Goal: Information Seeking & Learning: Learn about a topic

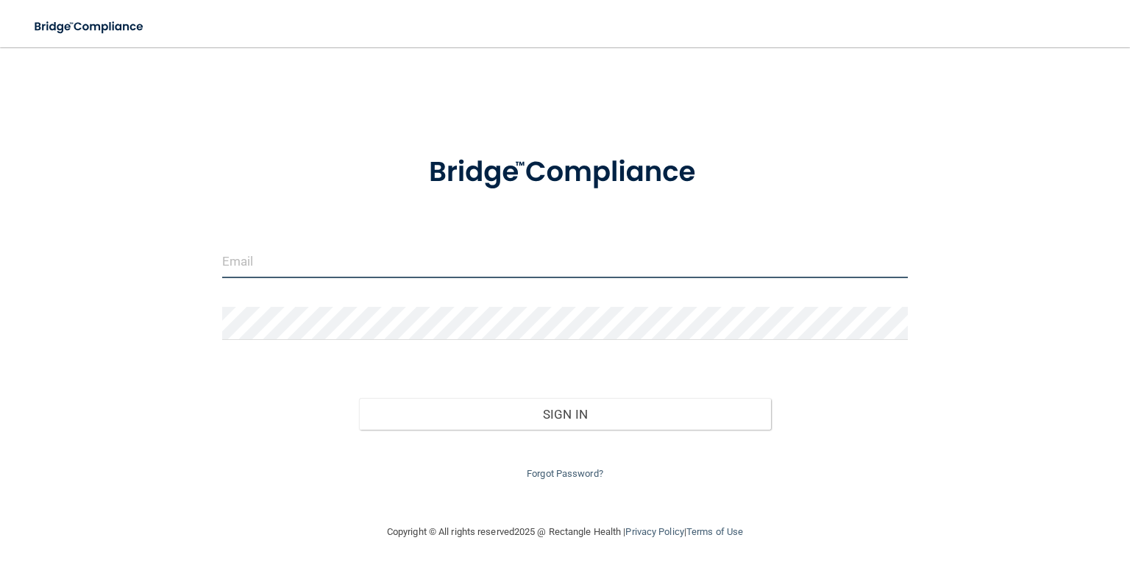
click at [301, 262] on input "email" at bounding box center [564, 261] width 685 height 33
type input "[EMAIL_ADDRESS][DOMAIN_NAME]"
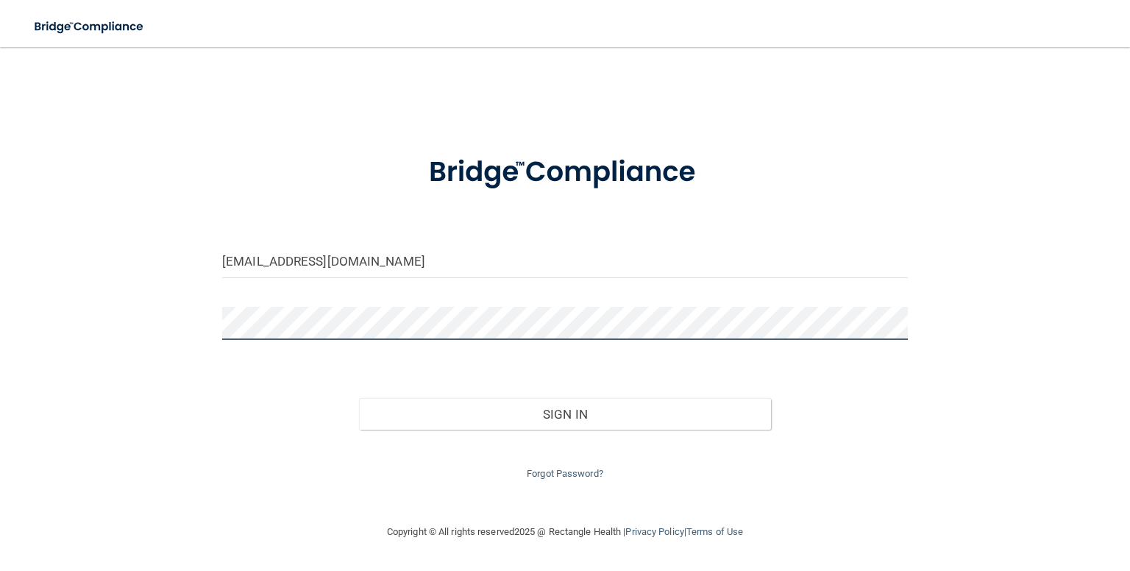
click at [359, 398] on button "Sign In" at bounding box center [564, 414] width 411 height 32
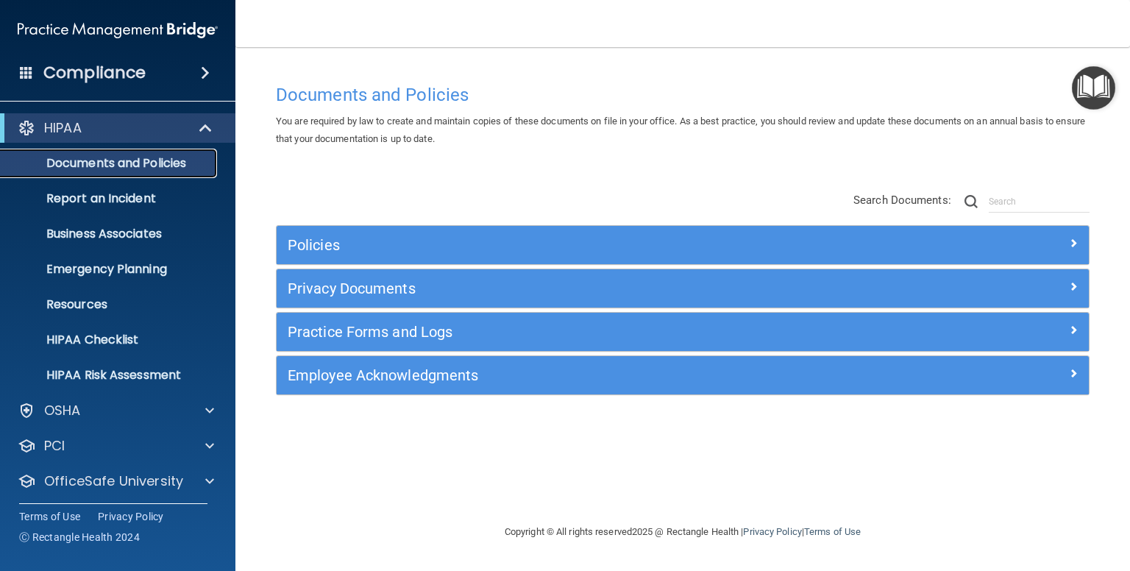
click at [141, 160] on p "Documents and Policies" at bounding box center [110, 163] width 201 height 15
click at [115, 163] on p "Documents and Policies" at bounding box center [110, 163] width 201 height 15
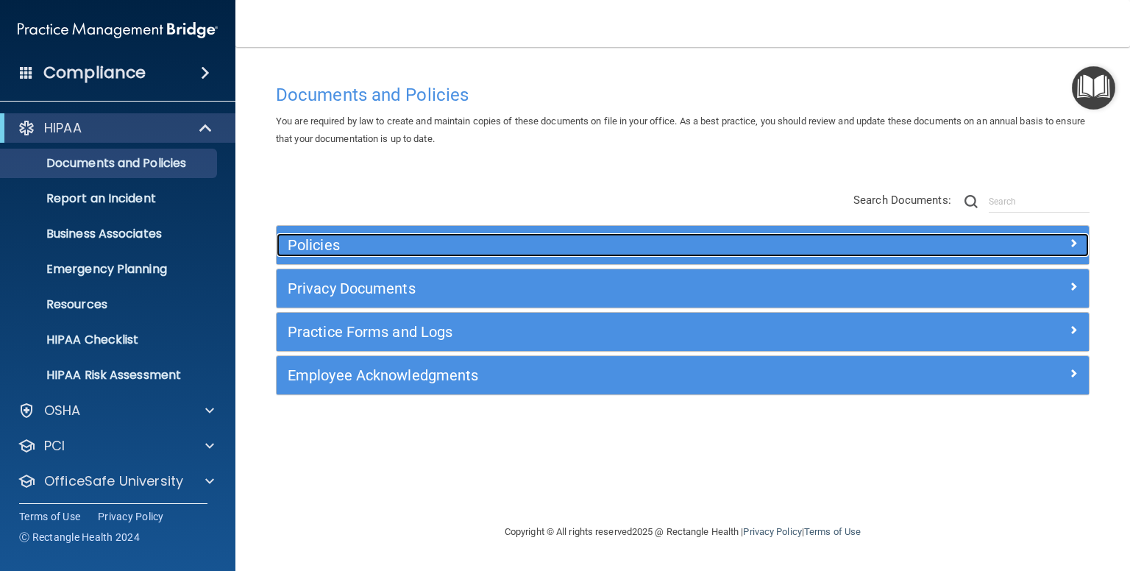
click at [330, 243] on h5 "Policies" at bounding box center [581, 245] width 587 height 16
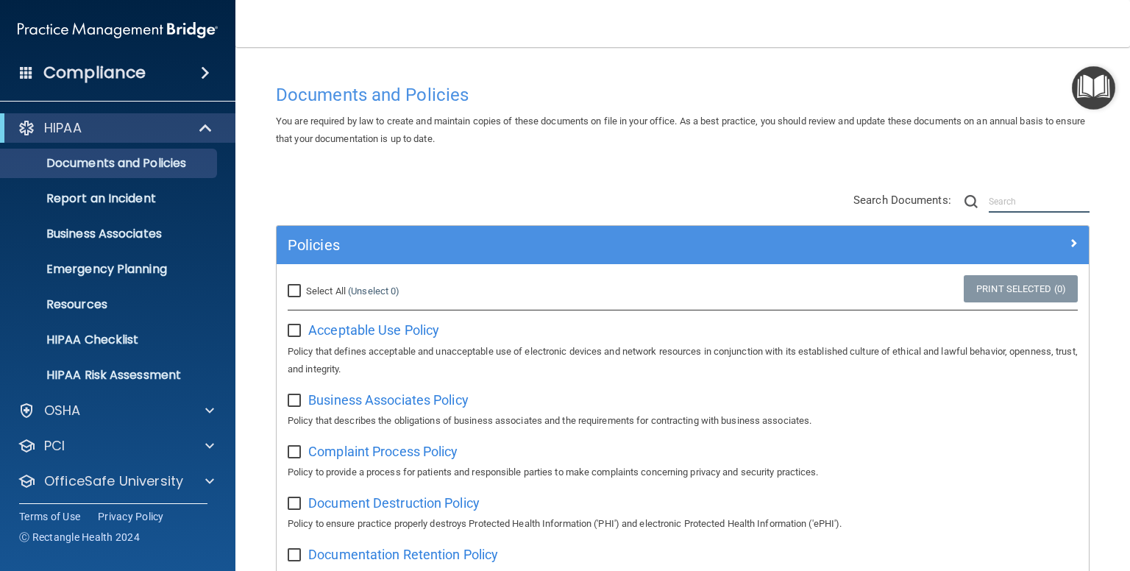
click at [1015, 194] on input "text" at bounding box center [1038, 201] width 101 height 22
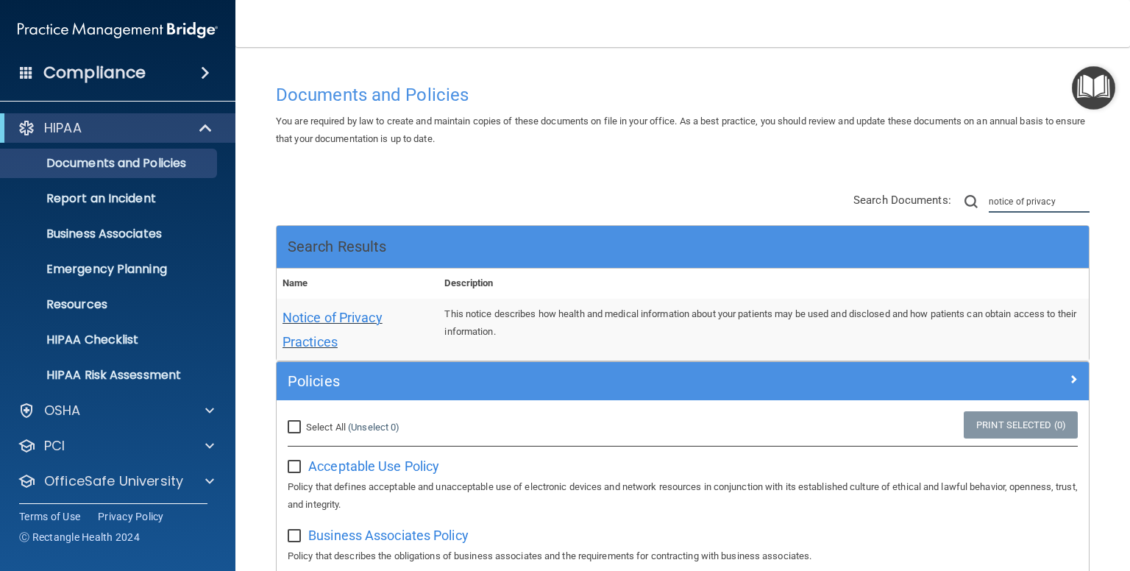
type input "notice of privacy"
click at [319, 336] on span "Notice of Privacy Practices" at bounding box center [332, 330] width 100 height 40
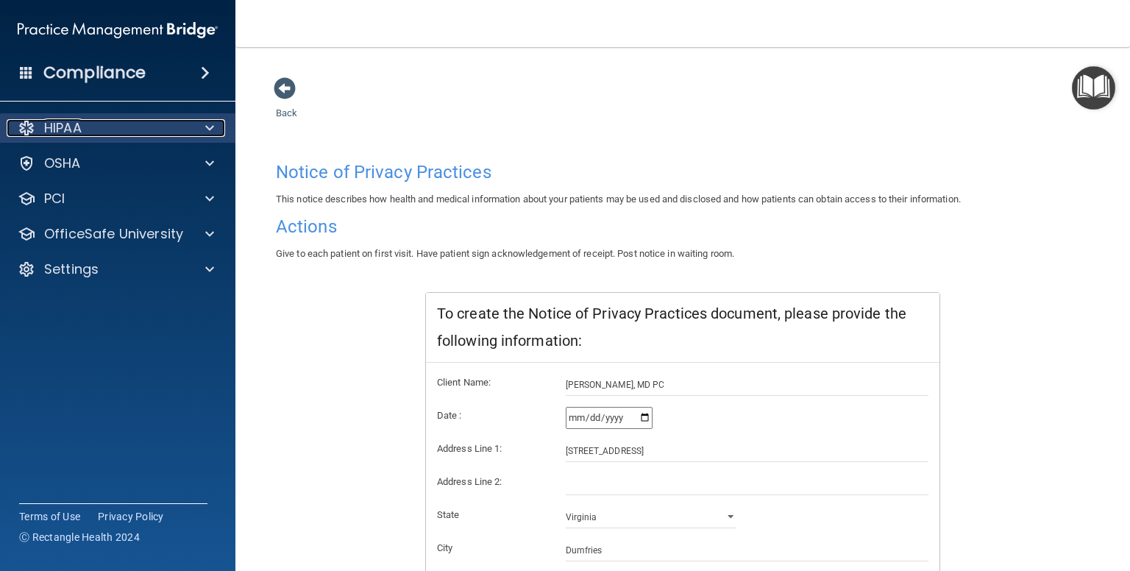
click at [88, 132] on div "HIPAA" at bounding box center [98, 128] width 182 height 18
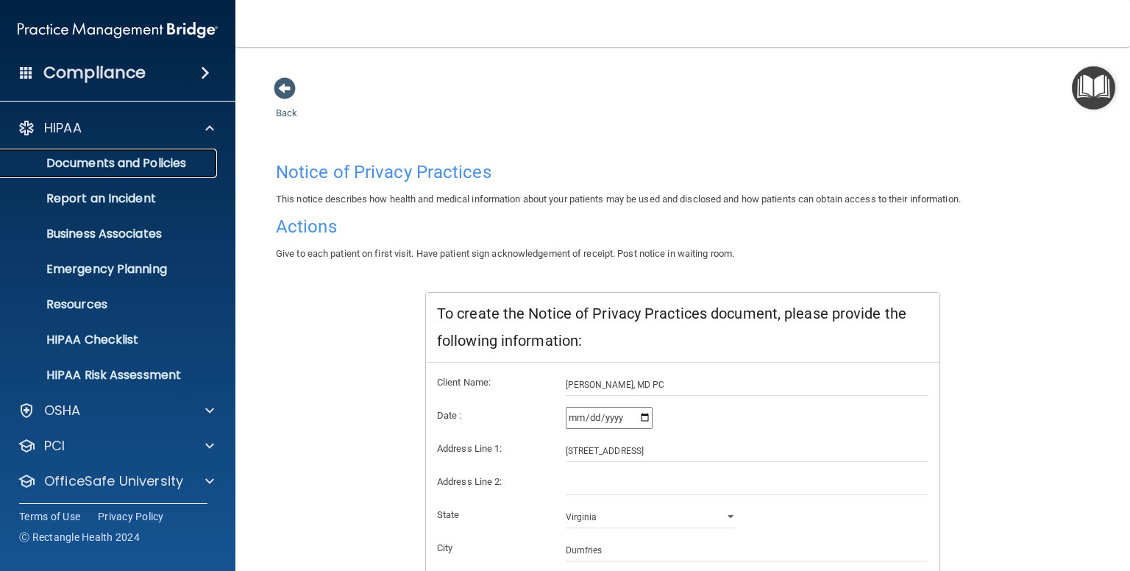
click at [141, 163] on p "Documents and Policies" at bounding box center [110, 163] width 201 height 15
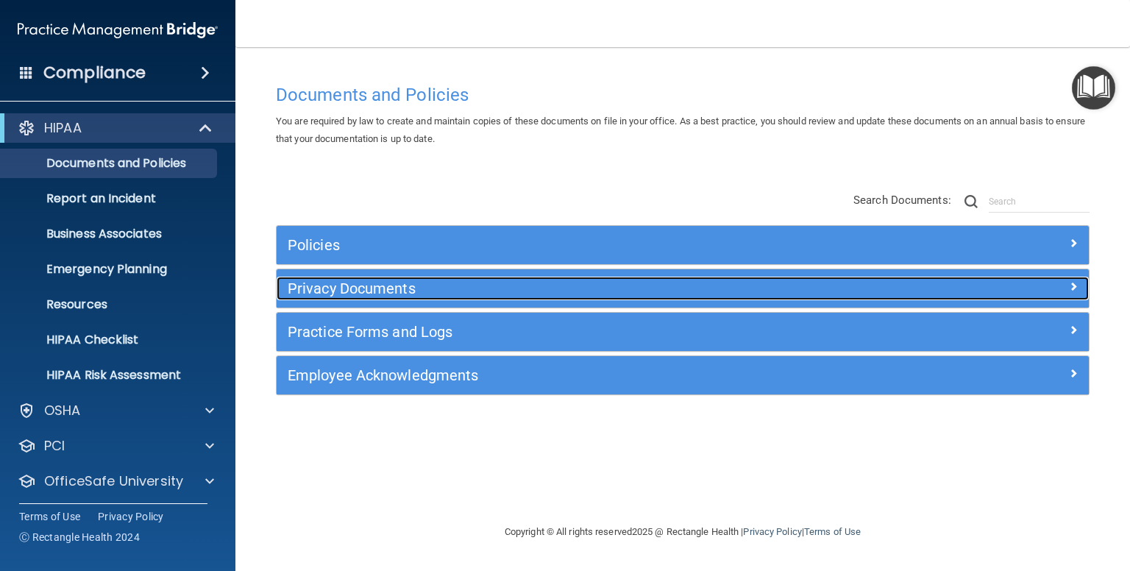
click at [320, 290] on h5 "Privacy Documents" at bounding box center [581, 288] width 587 height 16
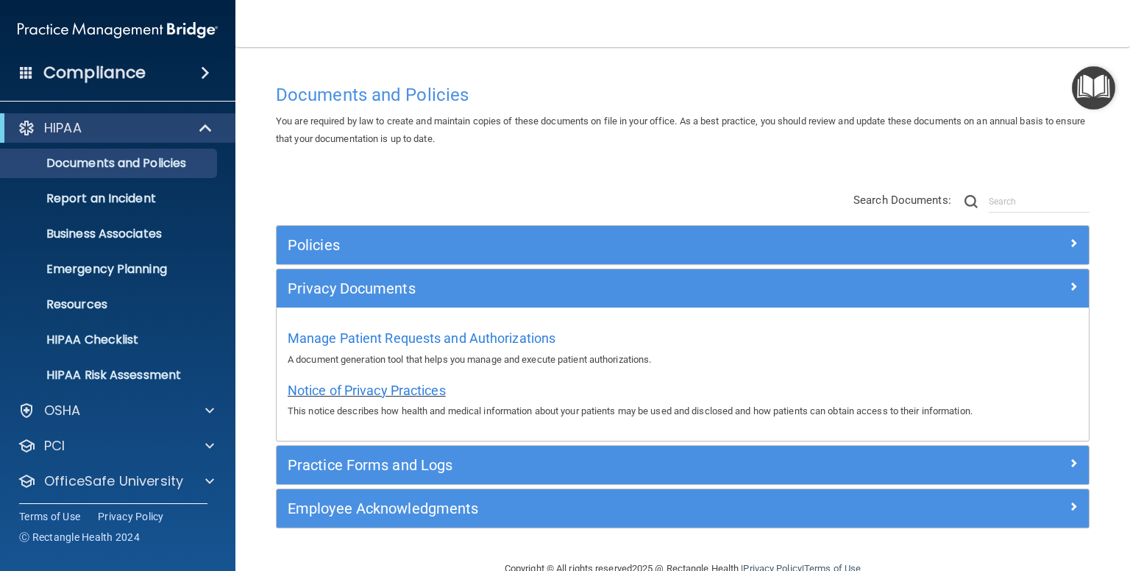
click at [382, 388] on span "Notice of Privacy Practices" at bounding box center [367, 389] width 158 height 15
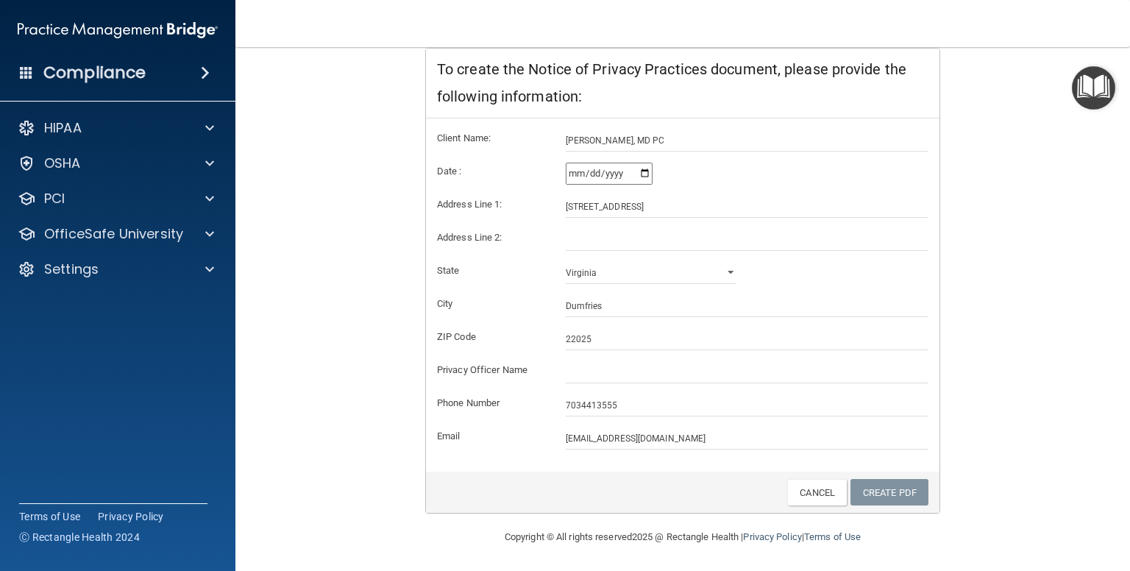
scroll to position [244, 0]
click at [1092, 90] on img "Open Resource Center" at bounding box center [1092, 87] width 43 height 43
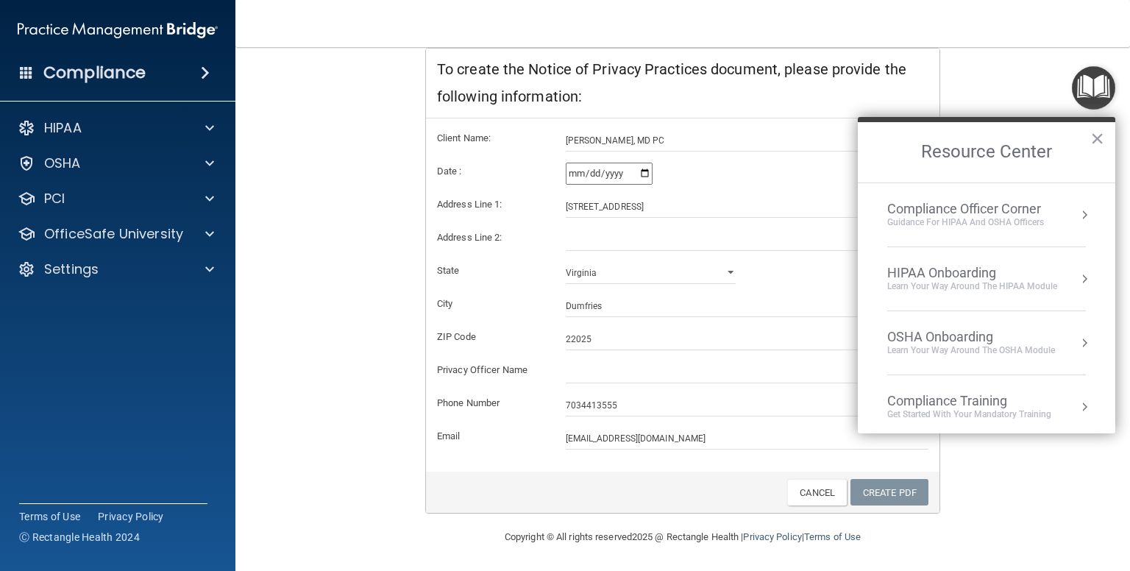
click at [966, 212] on div "Compliance Officer Corner" at bounding box center [965, 209] width 157 height 16
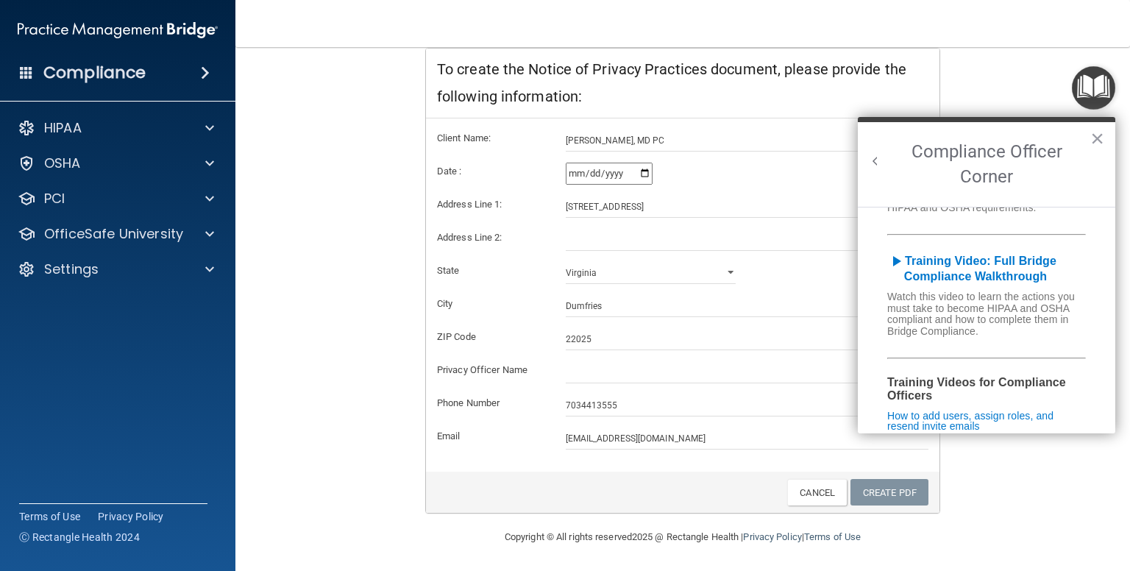
scroll to position [221, 0]
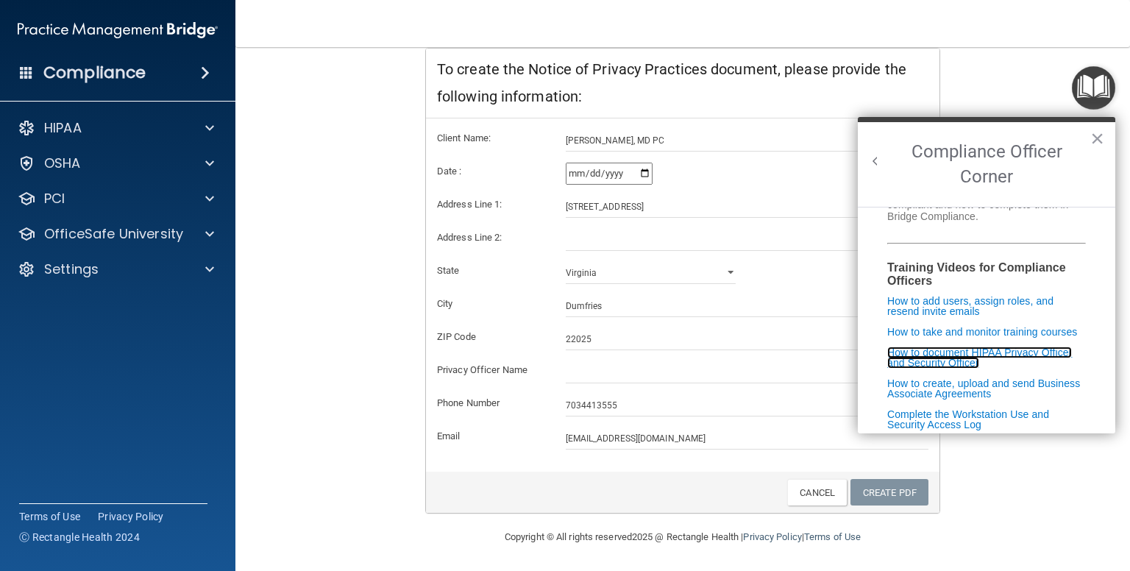
click at [953, 368] on link "How to document HIPAA Privacy Officer and Security Officer" at bounding box center [979, 357] width 185 height 22
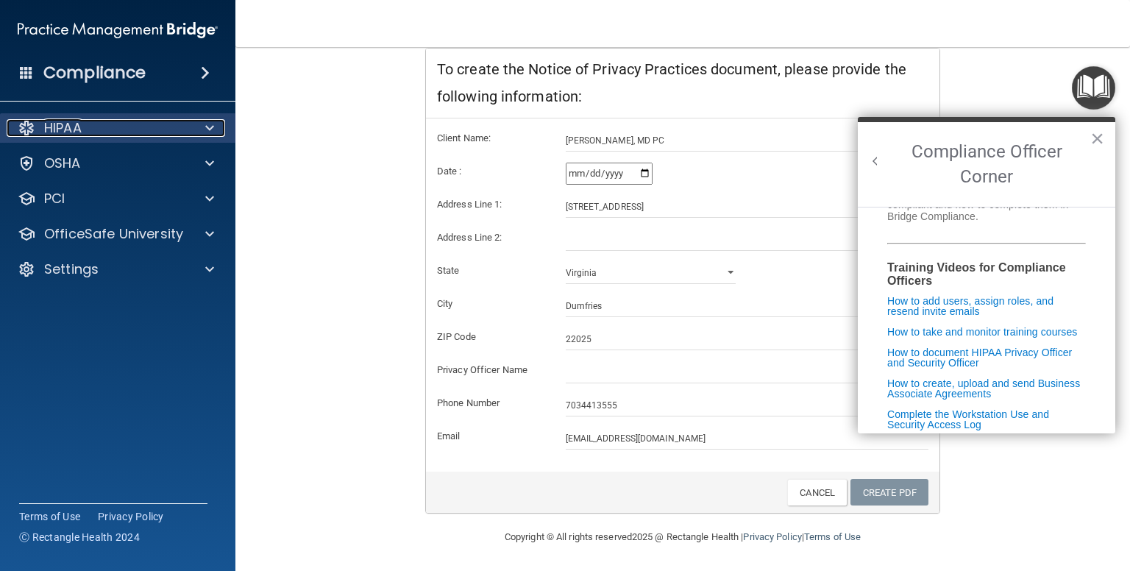
click at [114, 126] on div "HIPAA" at bounding box center [98, 128] width 182 height 18
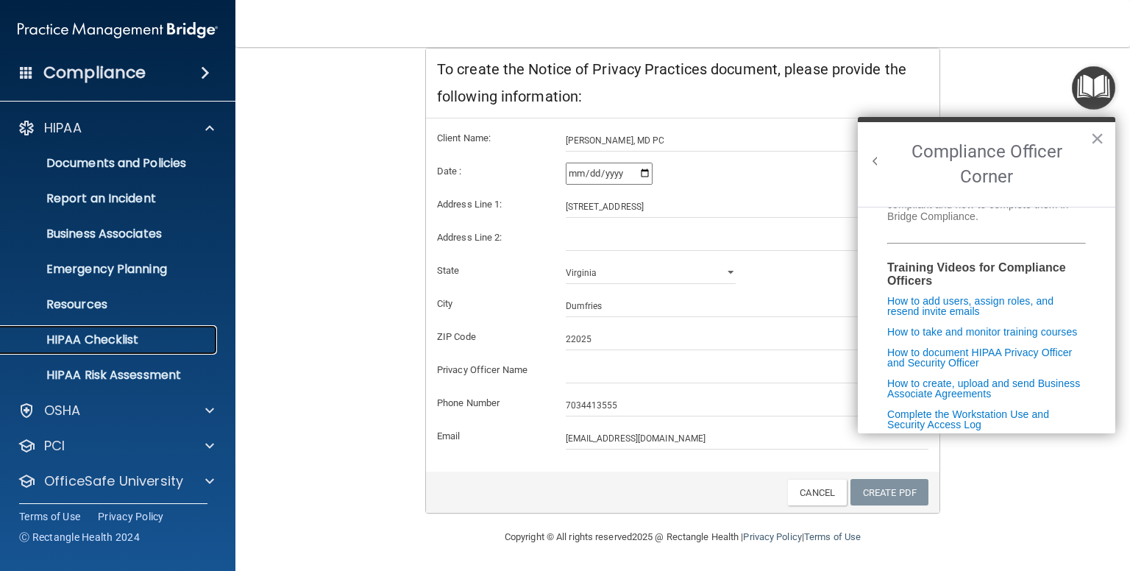
click at [118, 343] on p "HIPAA Checklist" at bounding box center [110, 339] width 201 height 15
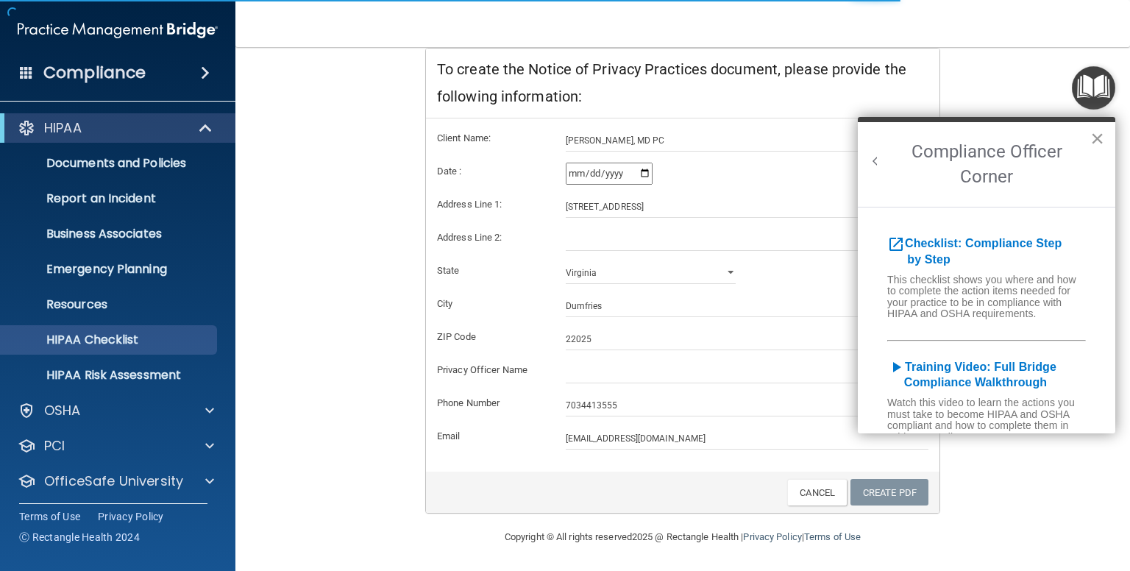
click at [1099, 133] on button "×" at bounding box center [1097, 138] width 14 height 24
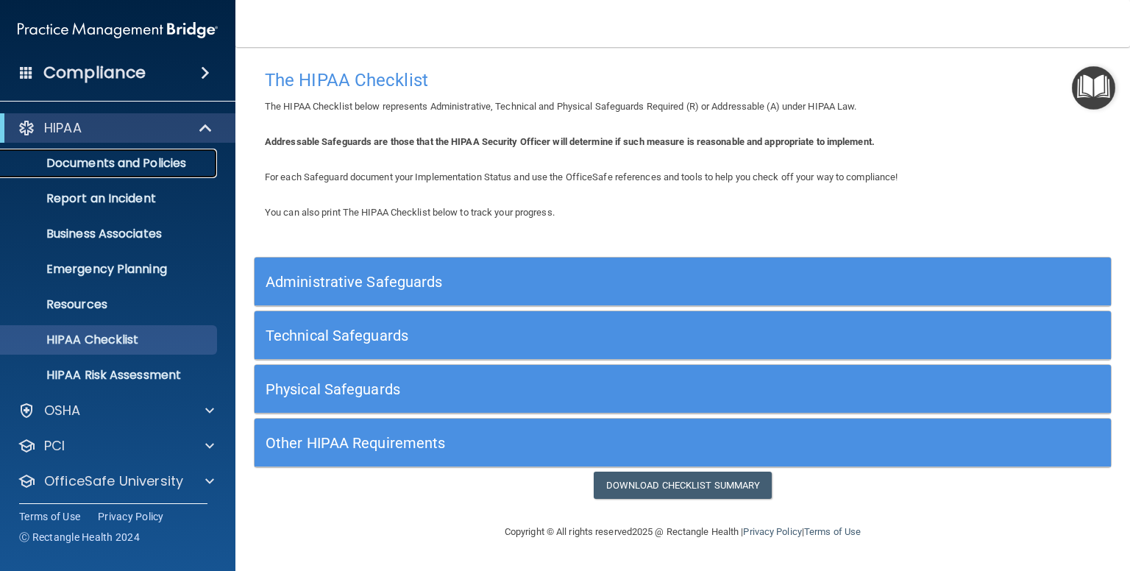
click at [179, 160] on p "Documents and Policies" at bounding box center [110, 163] width 201 height 15
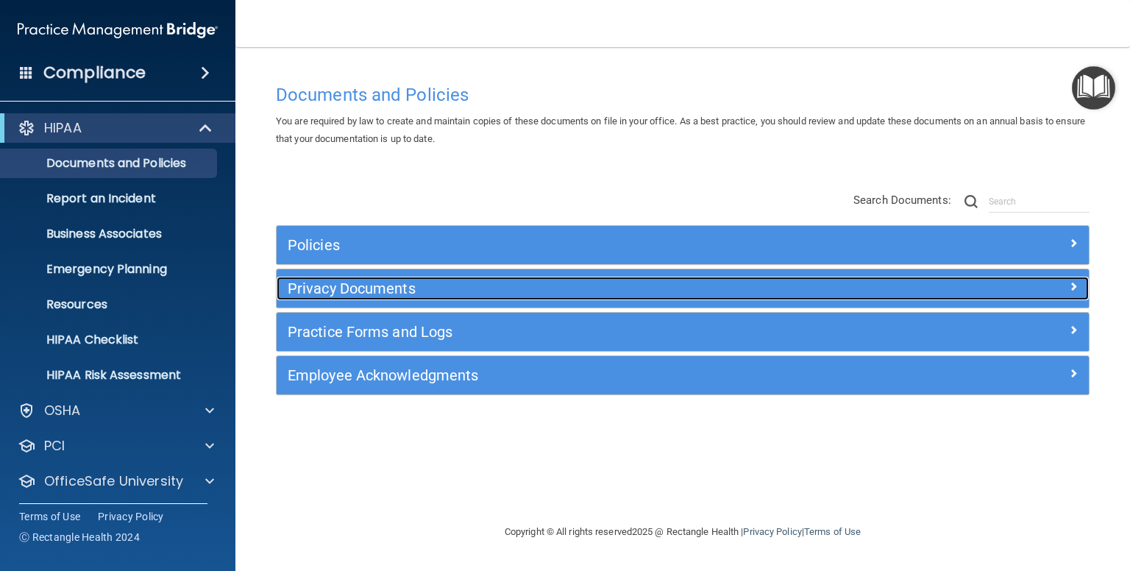
click at [352, 281] on h5 "Privacy Documents" at bounding box center [581, 288] width 587 height 16
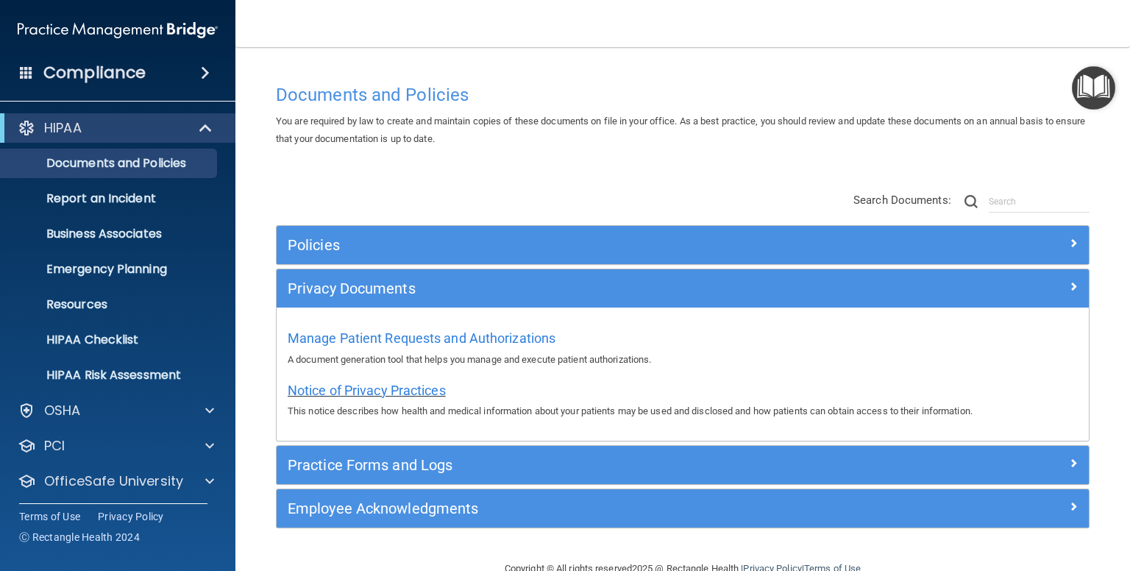
click at [379, 385] on span "Notice of Privacy Practices" at bounding box center [367, 389] width 158 height 15
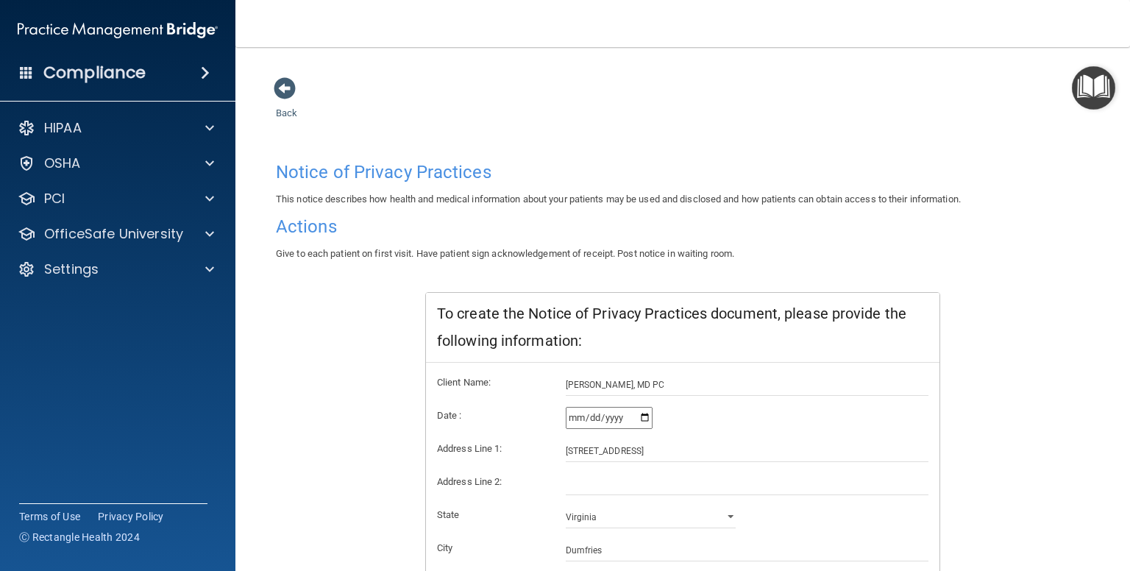
click at [1096, 98] on img "Open Resource Center" at bounding box center [1092, 87] width 43 height 43
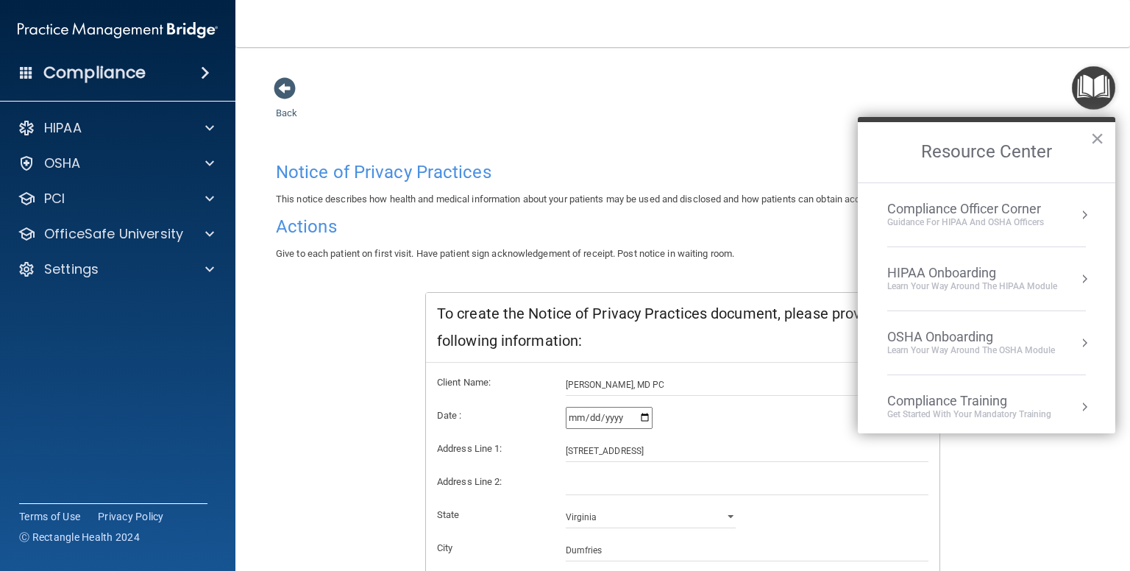
click at [955, 210] on div "Compliance Officer Corner" at bounding box center [965, 209] width 157 height 16
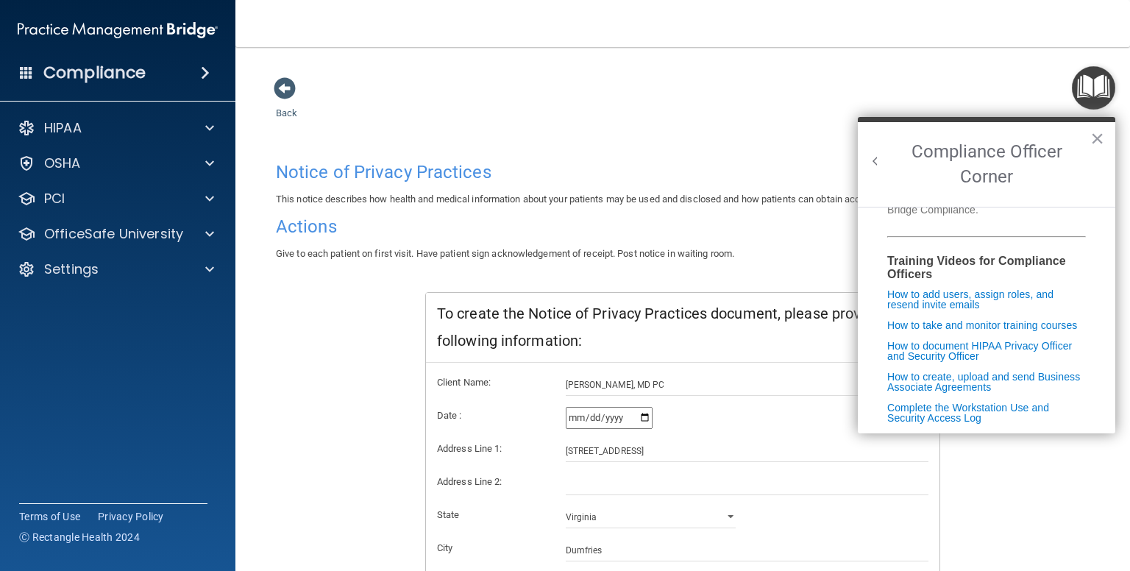
scroll to position [301, 0]
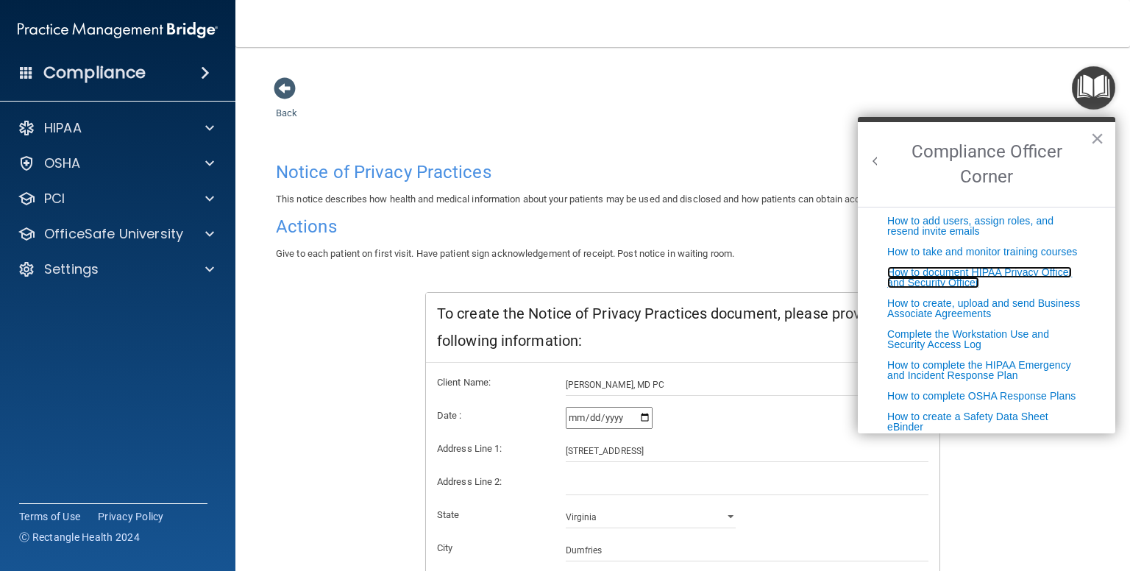
click at [927, 288] on link "How to document HIPAA Privacy Officer and Security Officer" at bounding box center [979, 277] width 185 height 22
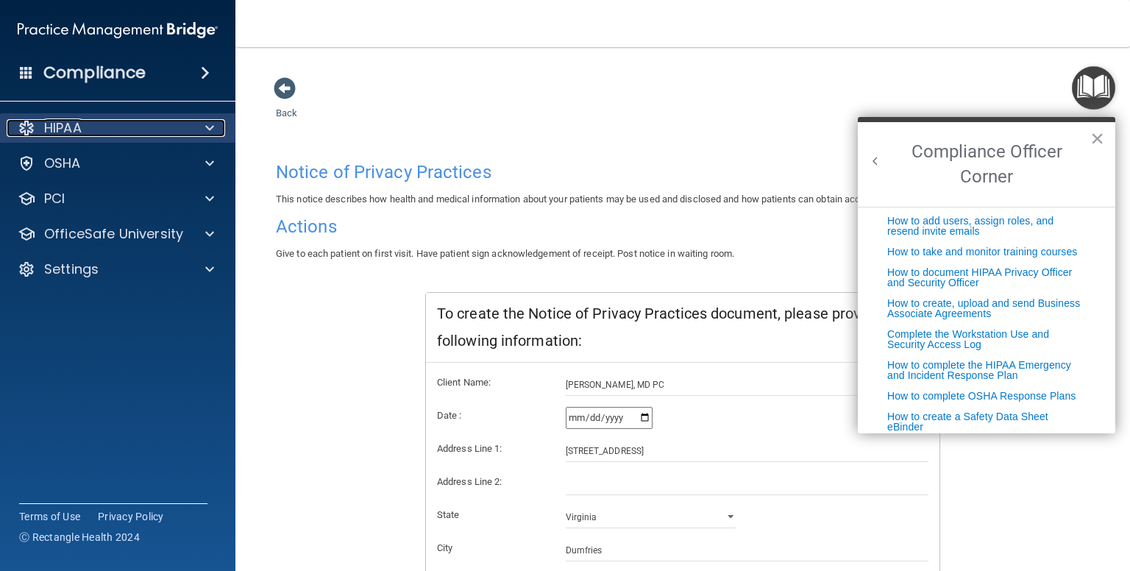
click at [82, 134] on p "HIPAA" at bounding box center [63, 128] width 38 height 18
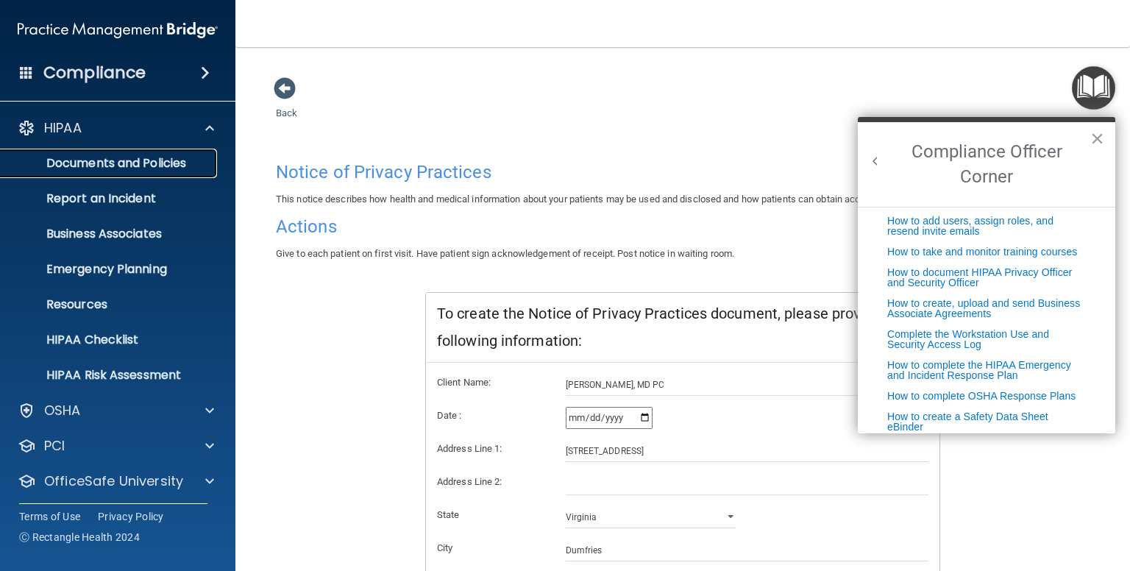
click at [110, 160] on p "Documents and Policies" at bounding box center [110, 163] width 201 height 15
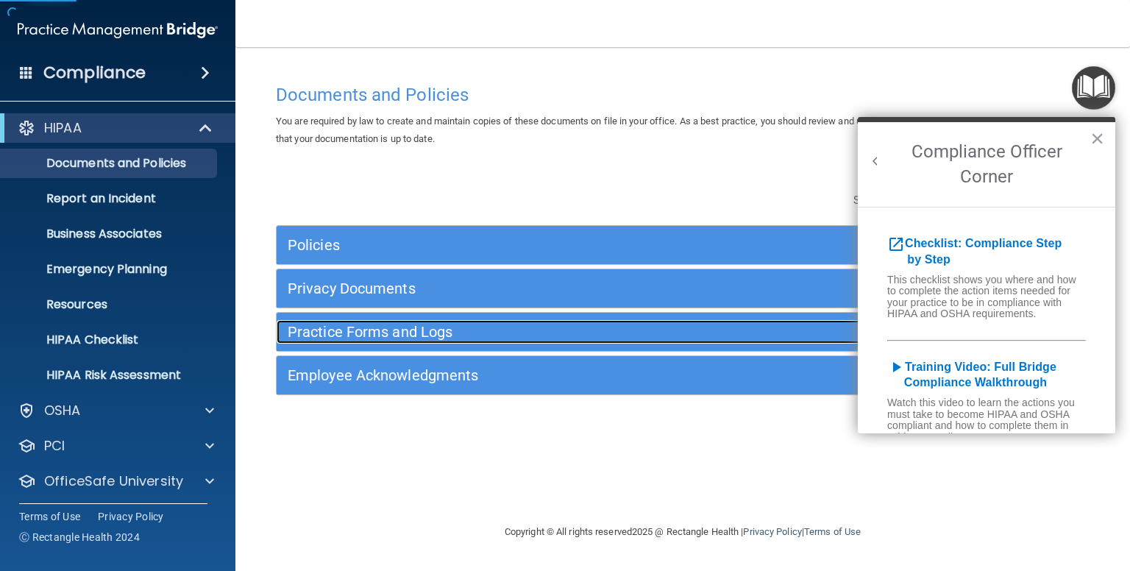
click at [419, 339] on div "Practice Forms and Logs" at bounding box center [580, 332] width 609 height 24
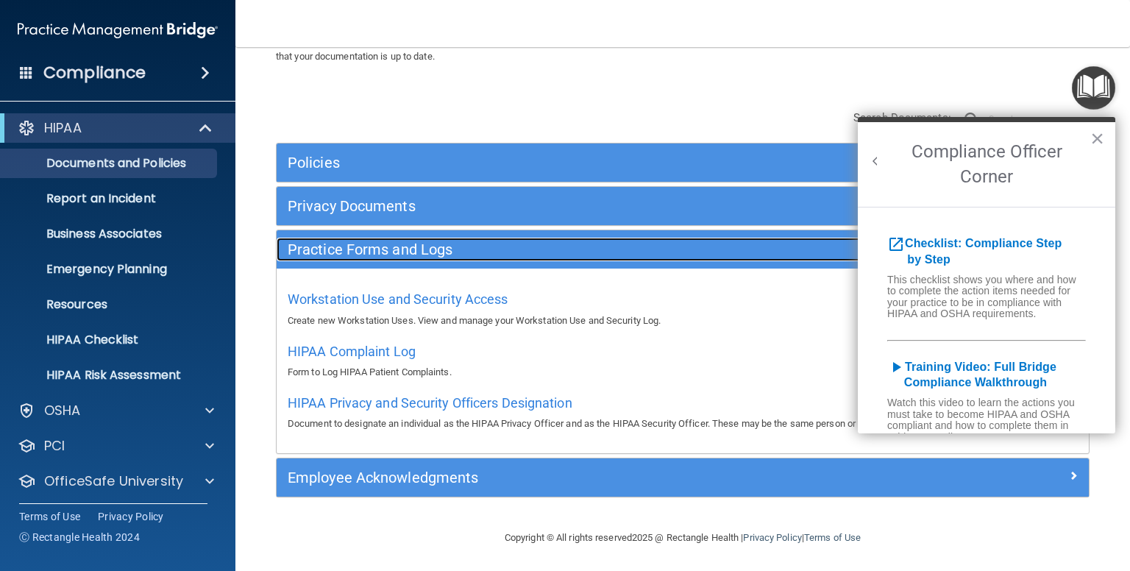
scroll to position [83, 0]
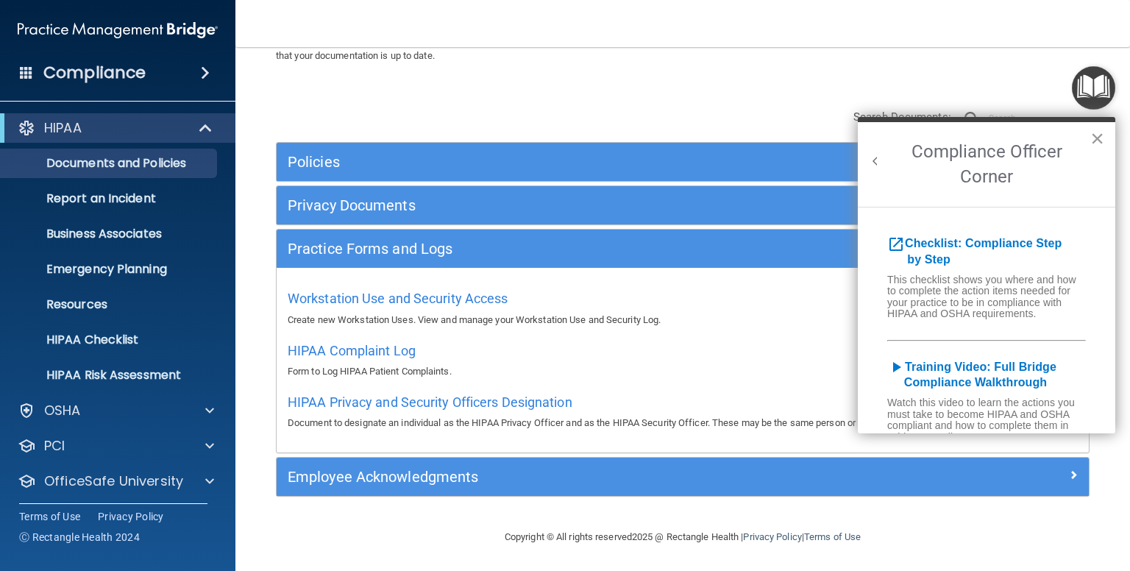
click at [1102, 136] on button "×" at bounding box center [1097, 138] width 14 height 24
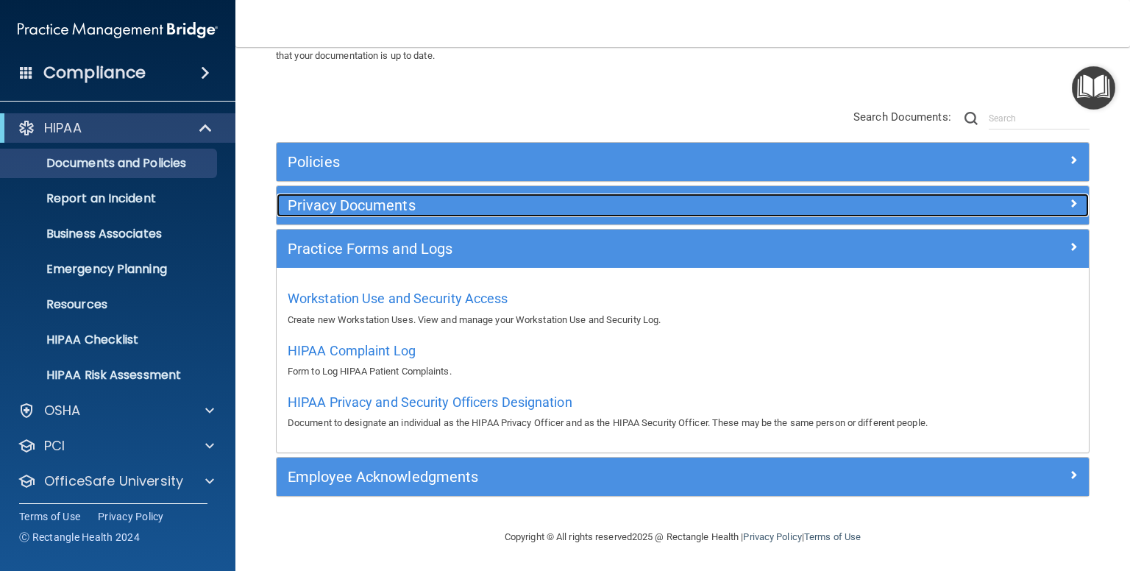
click at [391, 204] on h5 "Privacy Documents" at bounding box center [581, 205] width 587 height 16
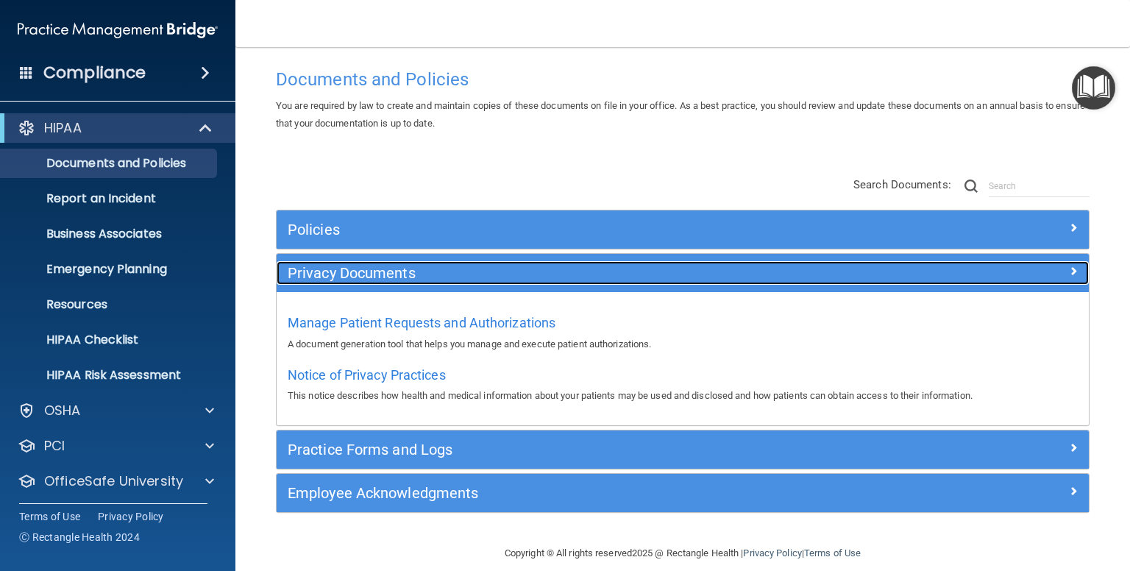
scroll to position [0, 0]
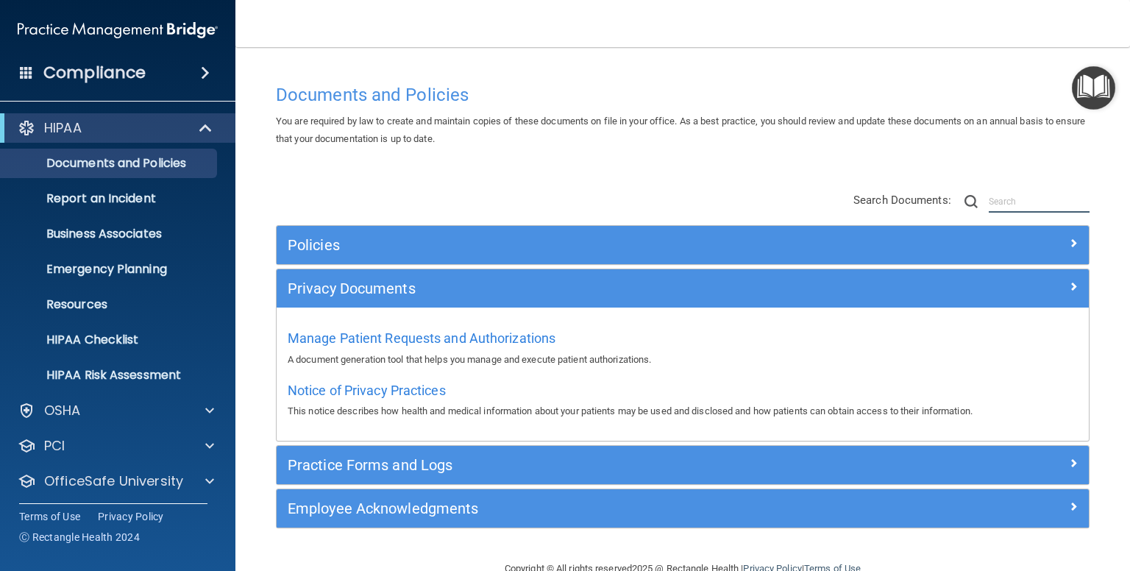
click at [997, 201] on input "text" at bounding box center [1038, 201] width 101 height 22
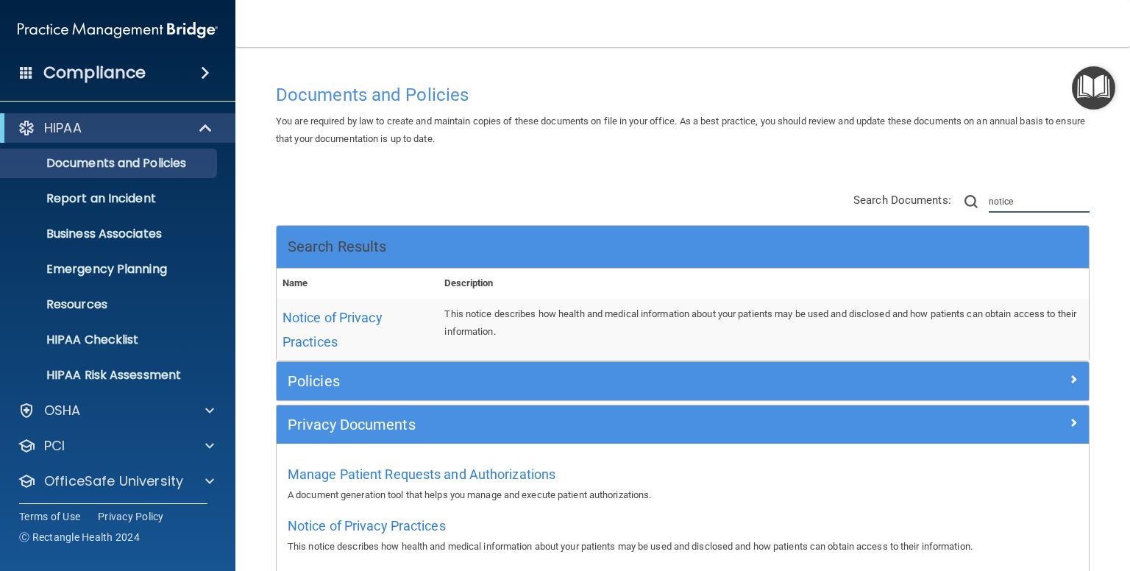
type input "notice"
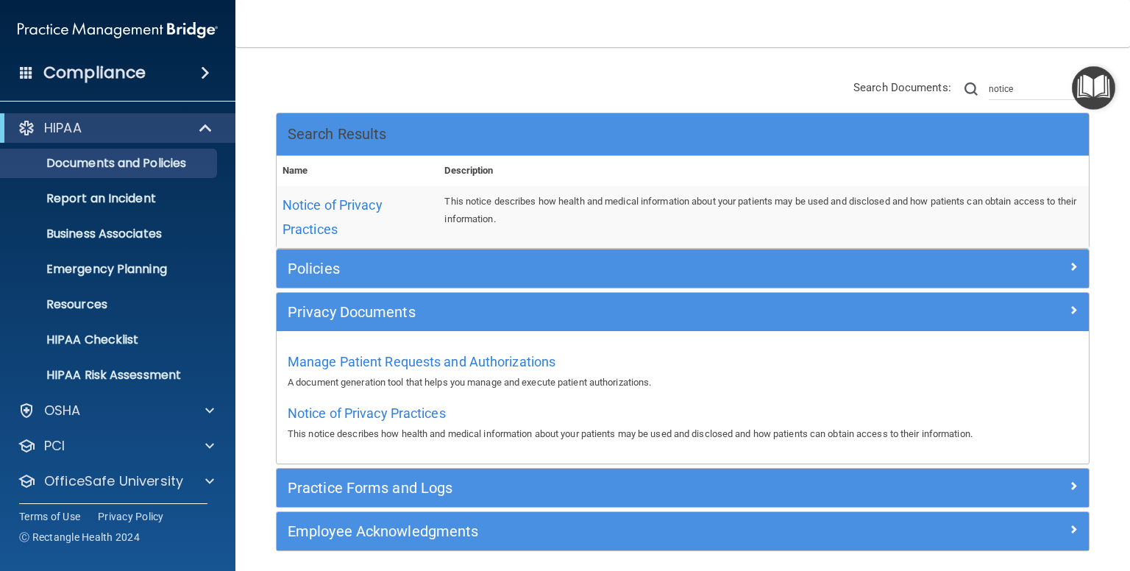
scroll to position [147, 0]
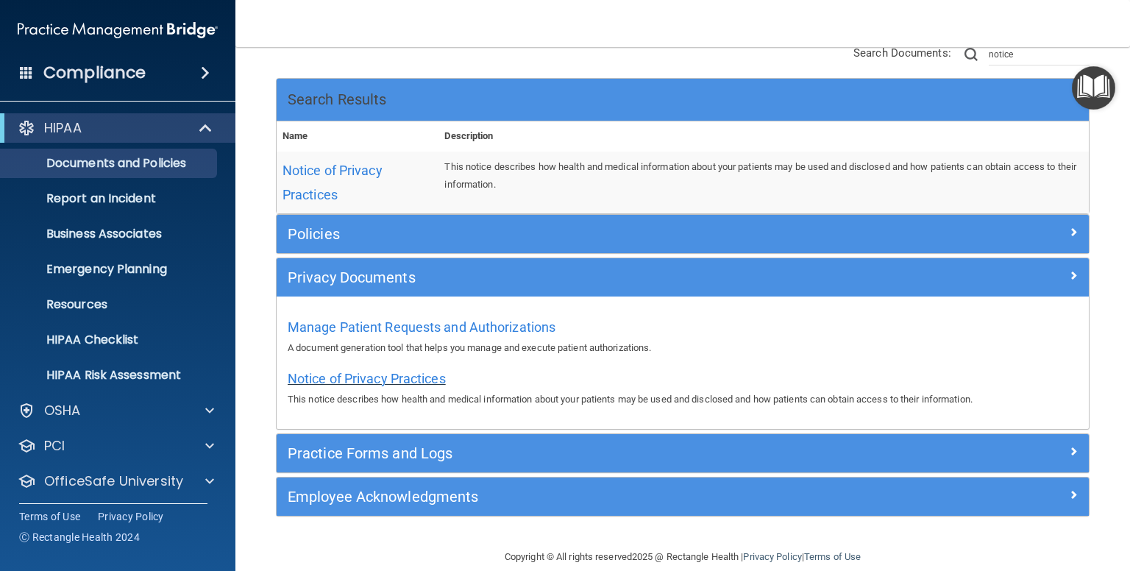
click at [427, 379] on span "Notice of Privacy Practices" at bounding box center [367, 378] width 158 height 15
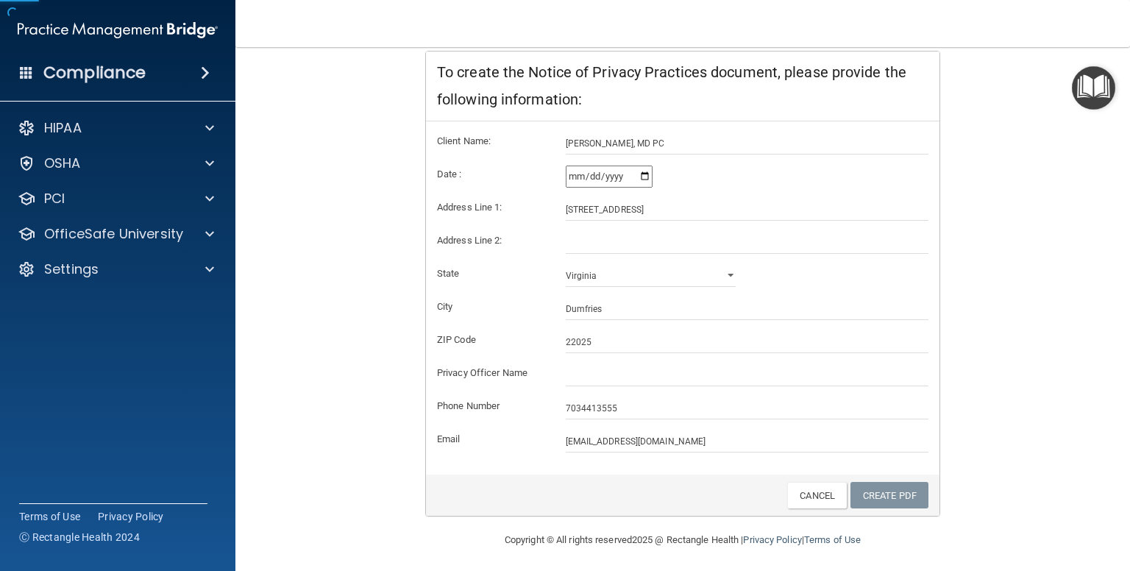
scroll to position [244, 0]
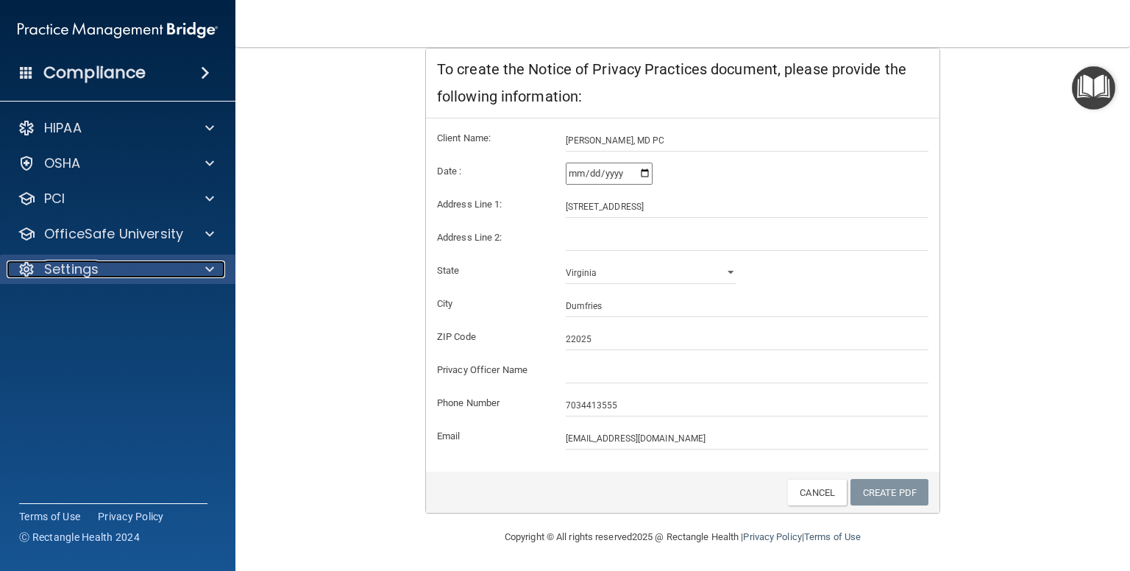
click at [71, 268] on p "Settings" at bounding box center [71, 269] width 54 height 18
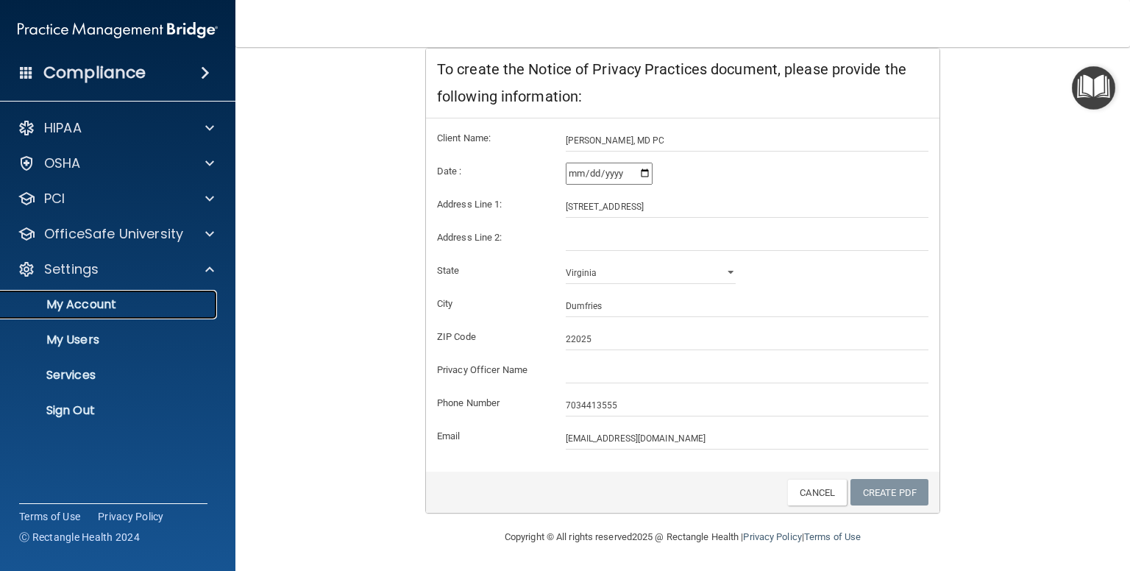
click at [77, 307] on p "My Account" at bounding box center [110, 304] width 201 height 15
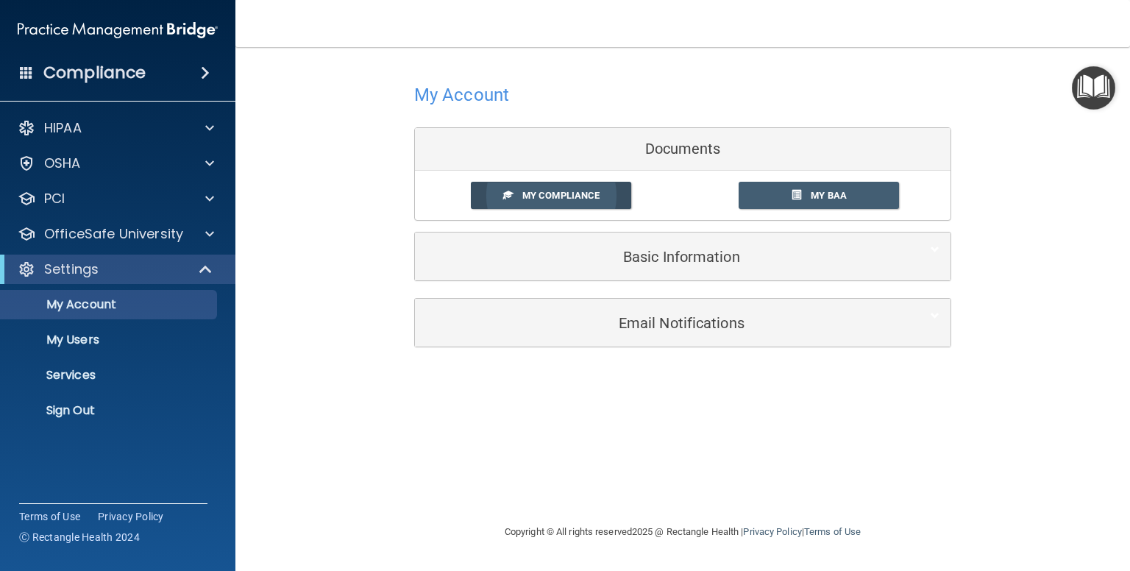
click at [575, 196] on span "My Compliance" at bounding box center [560, 195] width 77 height 11
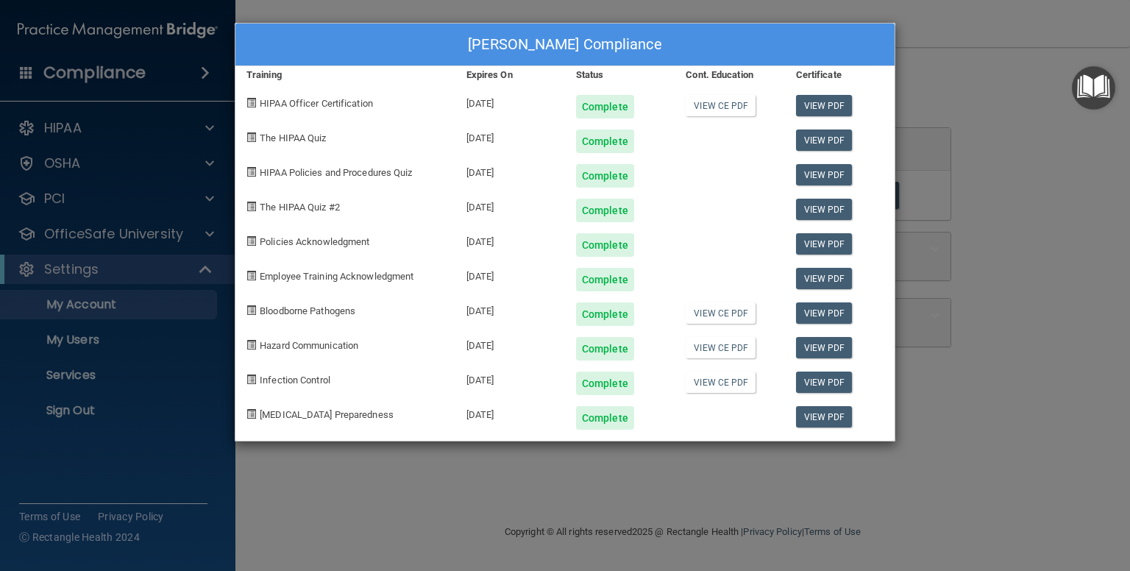
click at [1021, 147] on div "[PERSON_NAME] Compliance Training Expires On Status Cont. Education Certificate…" at bounding box center [565, 285] width 1130 height 571
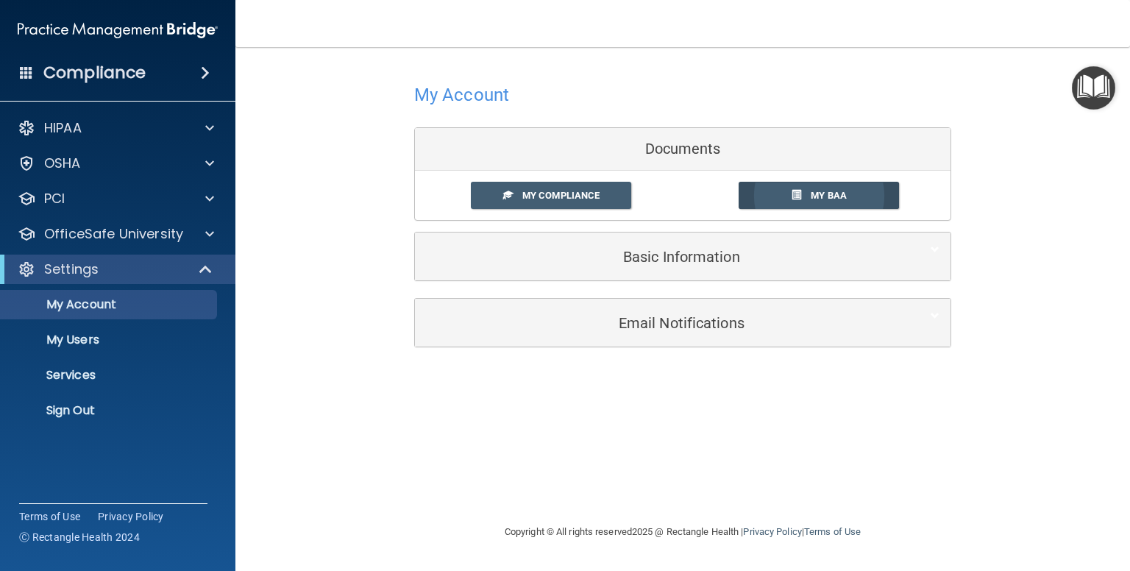
click at [830, 198] on span "My BAA" at bounding box center [828, 195] width 36 height 11
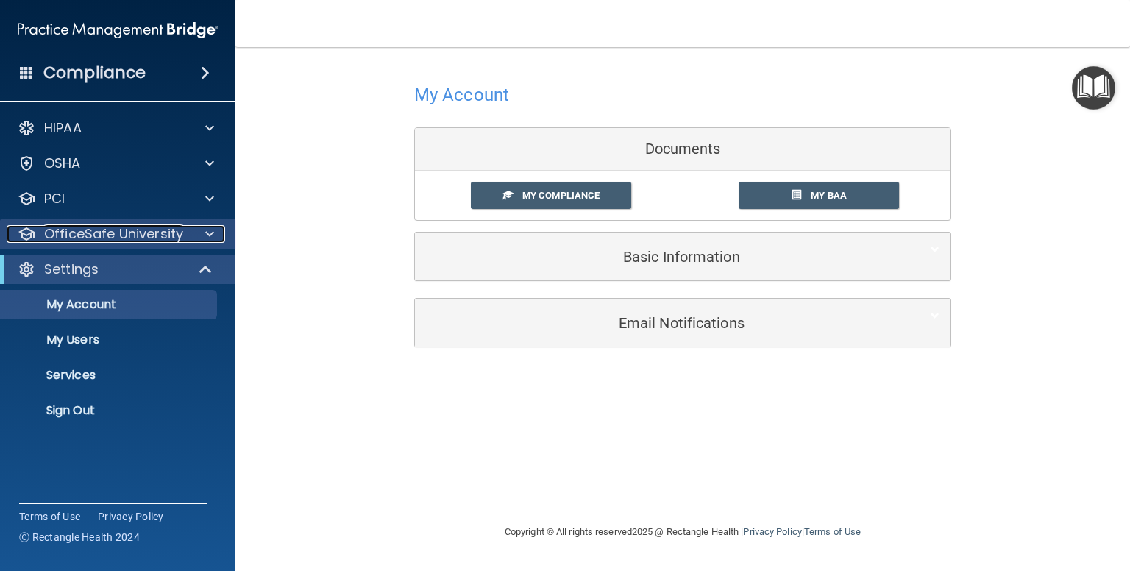
click at [103, 237] on p "OfficeSafe University" at bounding box center [113, 234] width 139 height 18
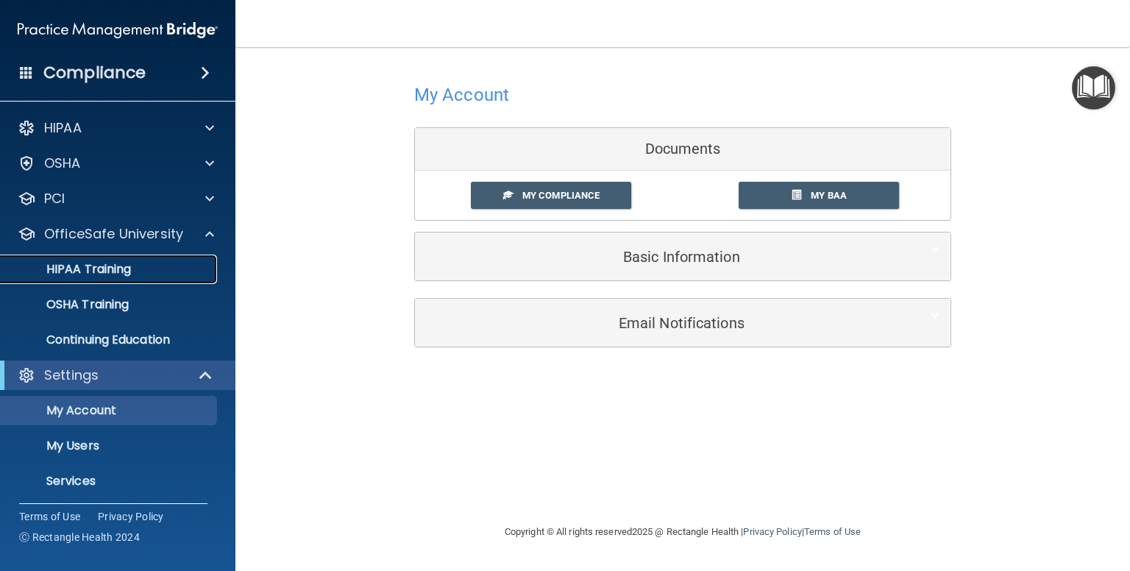
click at [116, 267] on p "HIPAA Training" at bounding box center [70, 269] width 121 height 15
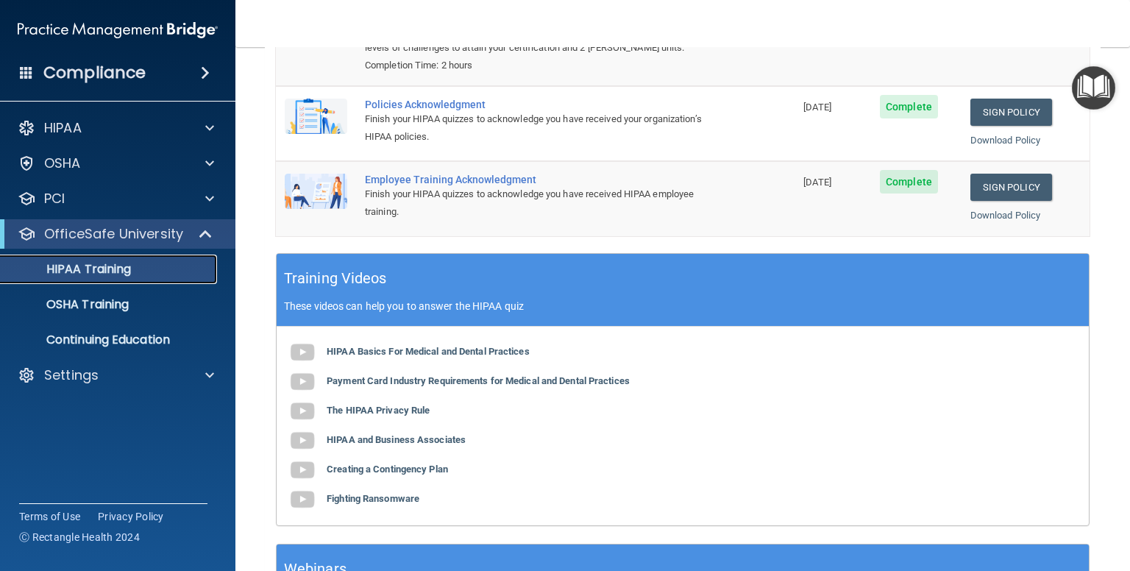
scroll to position [368, 0]
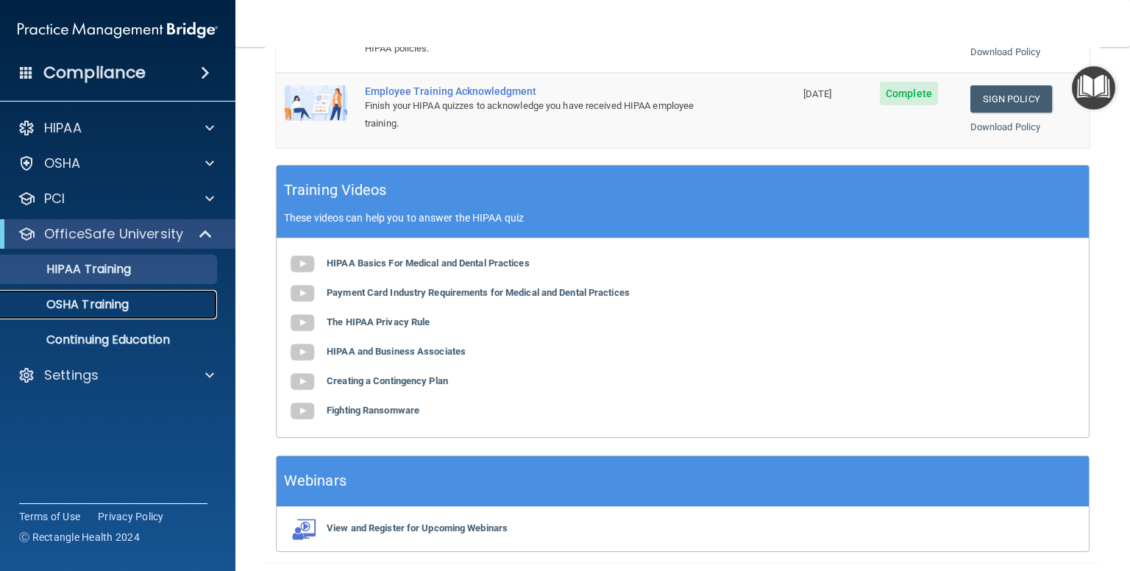
click at [103, 302] on p "OSHA Training" at bounding box center [69, 304] width 119 height 15
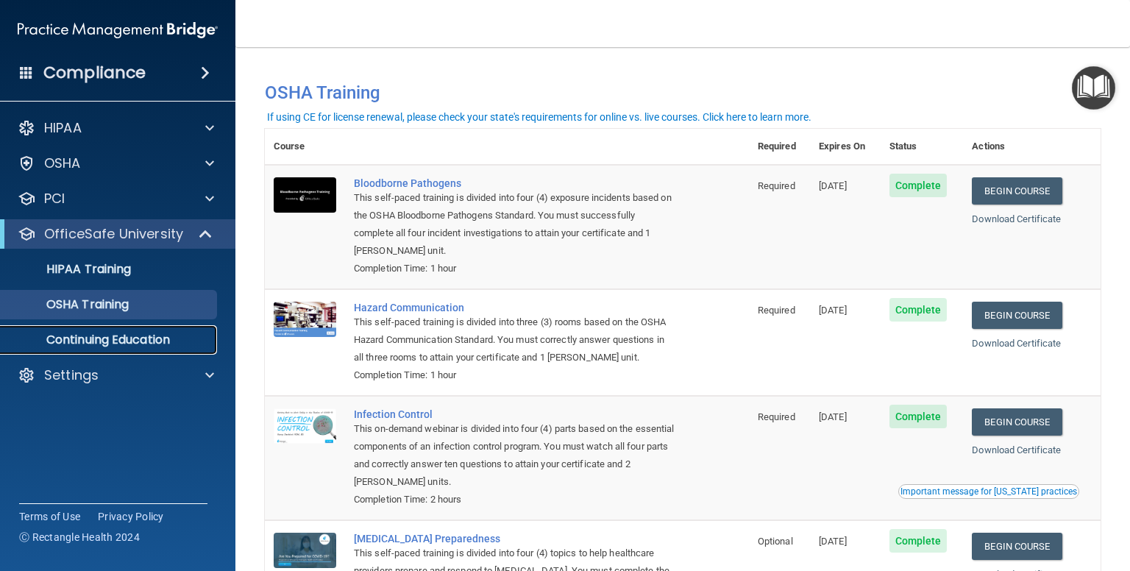
click at [117, 339] on p "Continuing Education" at bounding box center [110, 339] width 201 height 15
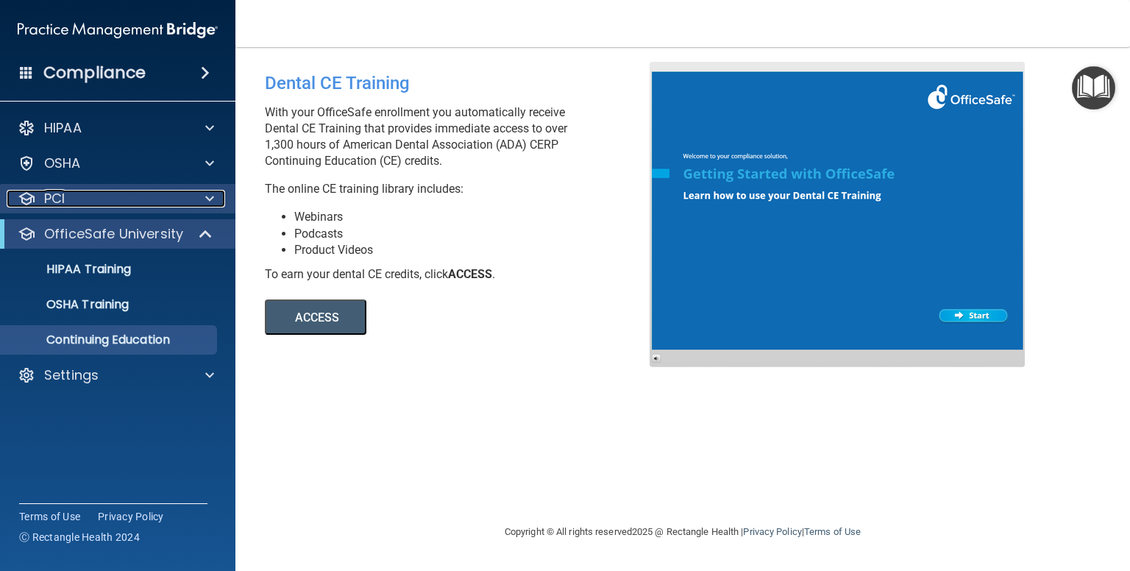
click at [112, 204] on div "PCI" at bounding box center [98, 199] width 182 height 18
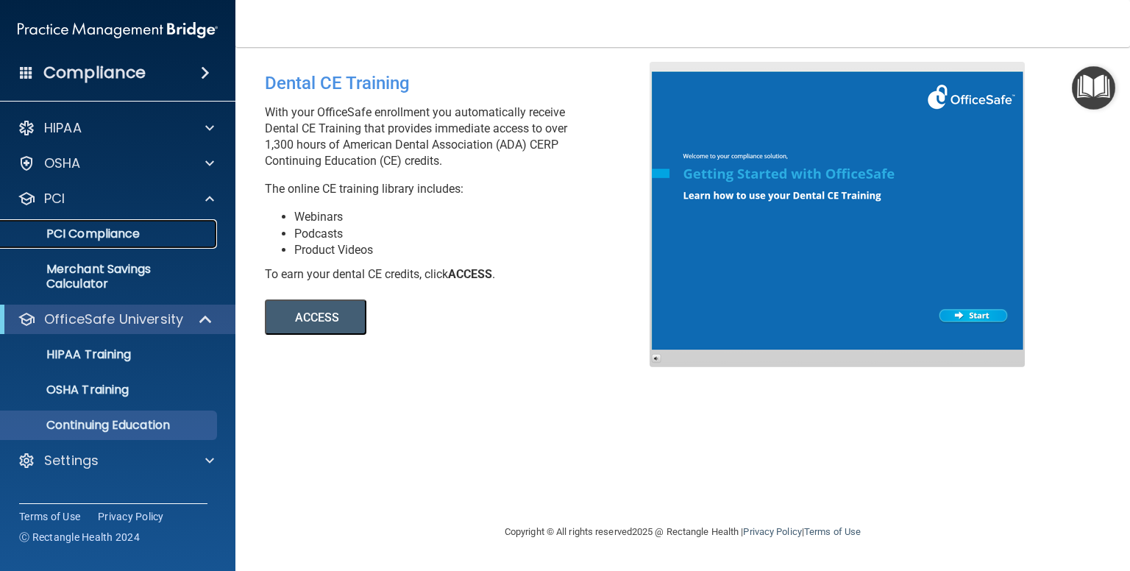
click at [118, 232] on p "PCI Compliance" at bounding box center [110, 233] width 201 height 15
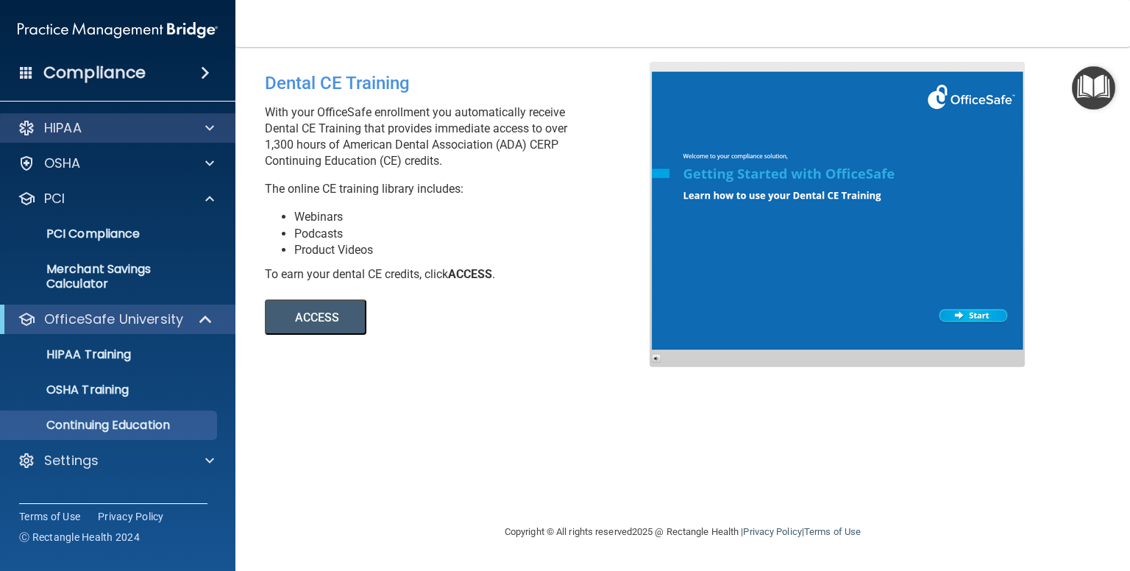
click at [125, 121] on div "HIPAA" at bounding box center [118, 127] width 236 height 29
click at [125, 126] on div "HIPAA" at bounding box center [98, 128] width 182 height 18
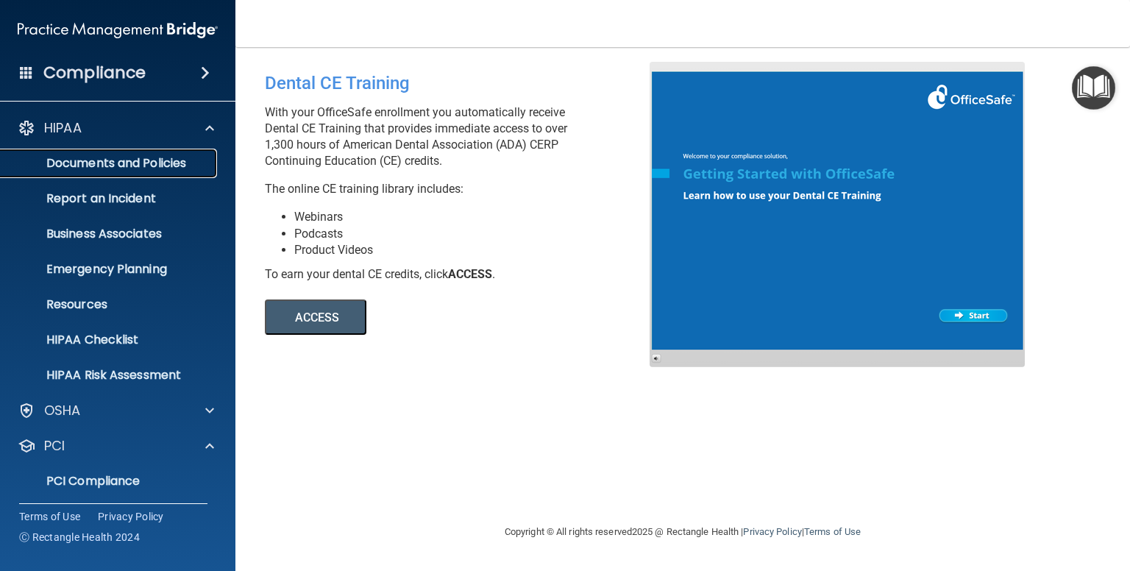
click at [139, 168] on p "Documents and Policies" at bounding box center [110, 163] width 201 height 15
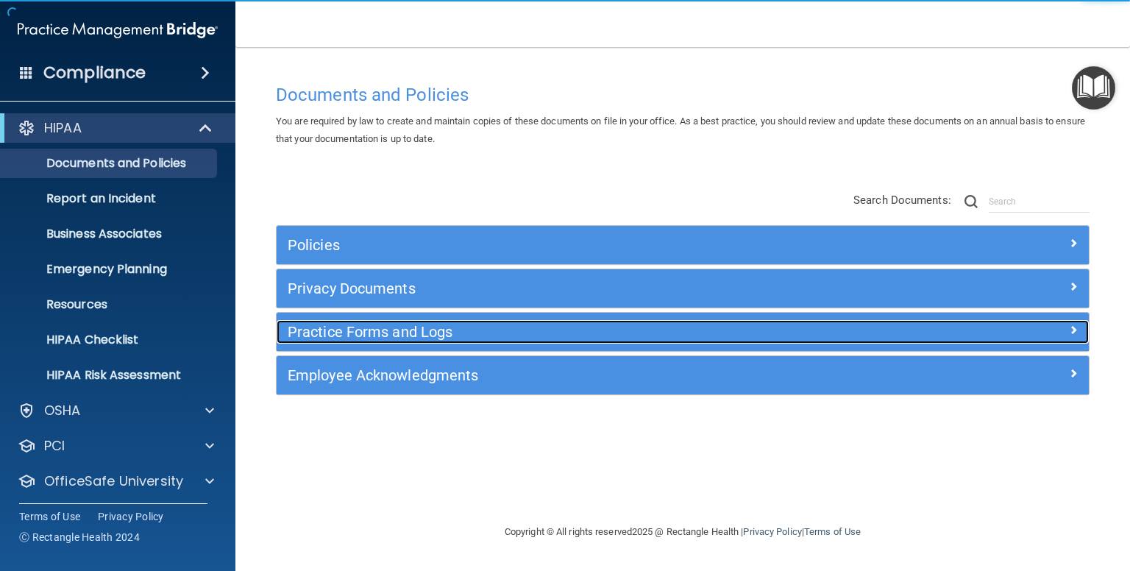
click at [385, 331] on h5 "Practice Forms and Logs" at bounding box center [581, 332] width 587 height 16
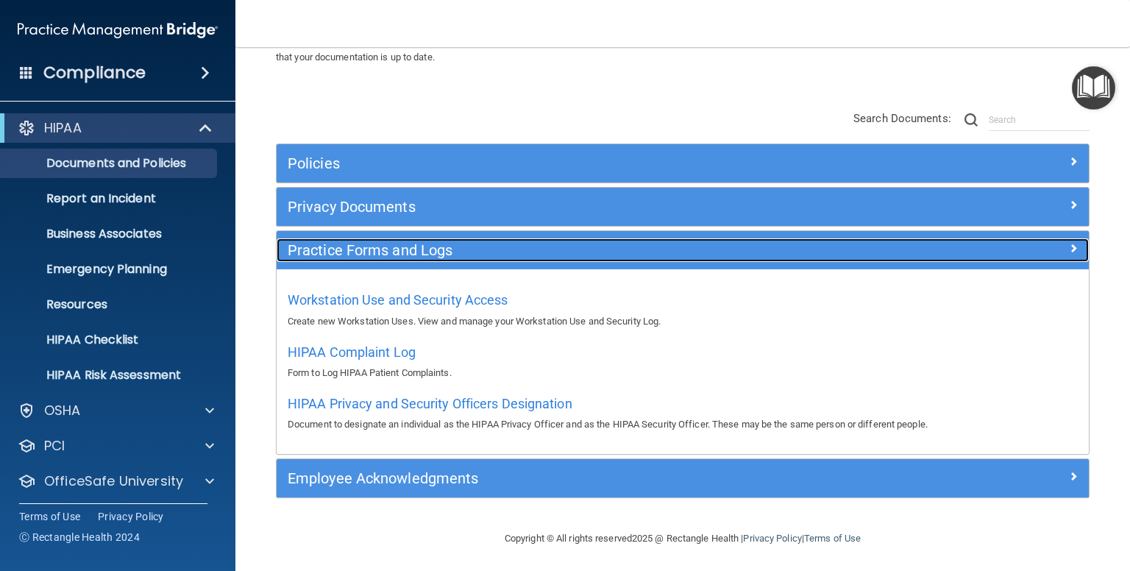
scroll to position [83, 0]
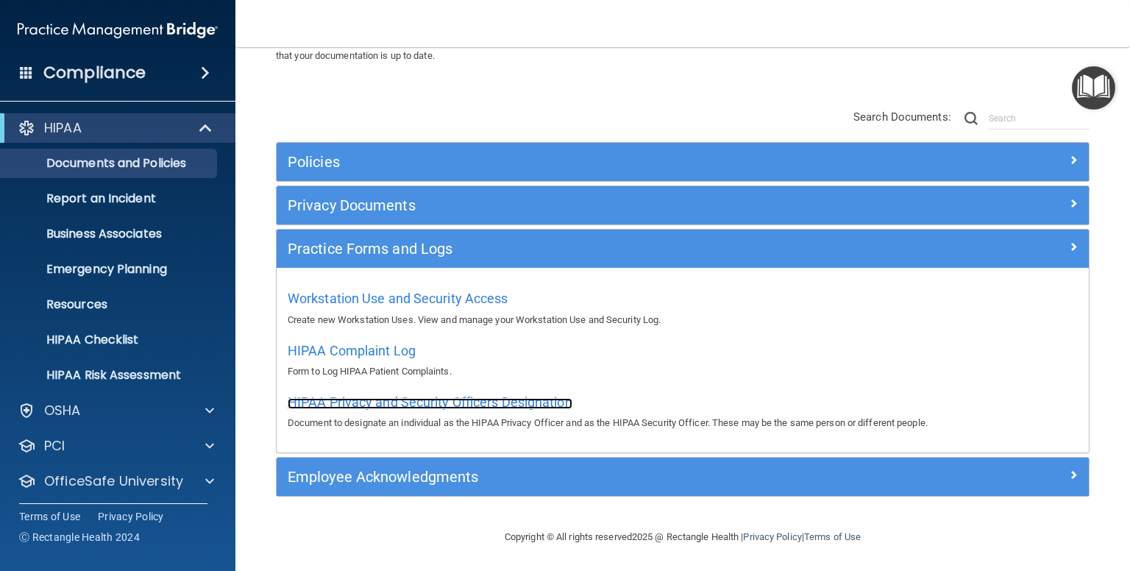
click at [459, 401] on span "HIPAA Privacy and Security Officers Designation" at bounding box center [430, 401] width 285 height 15
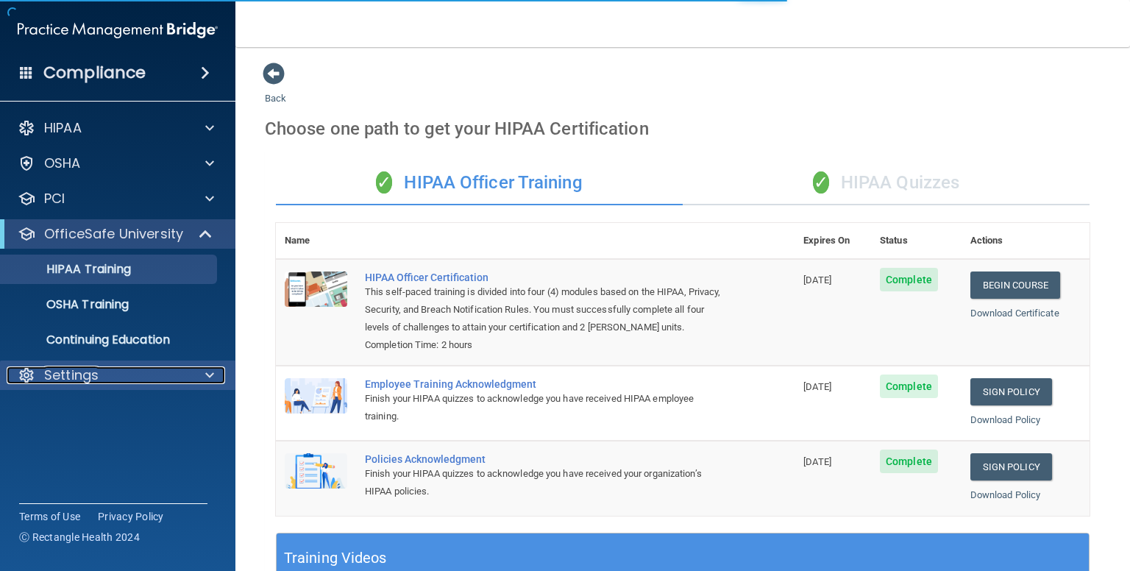
click at [108, 377] on div "Settings" at bounding box center [98, 375] width 182 height 18
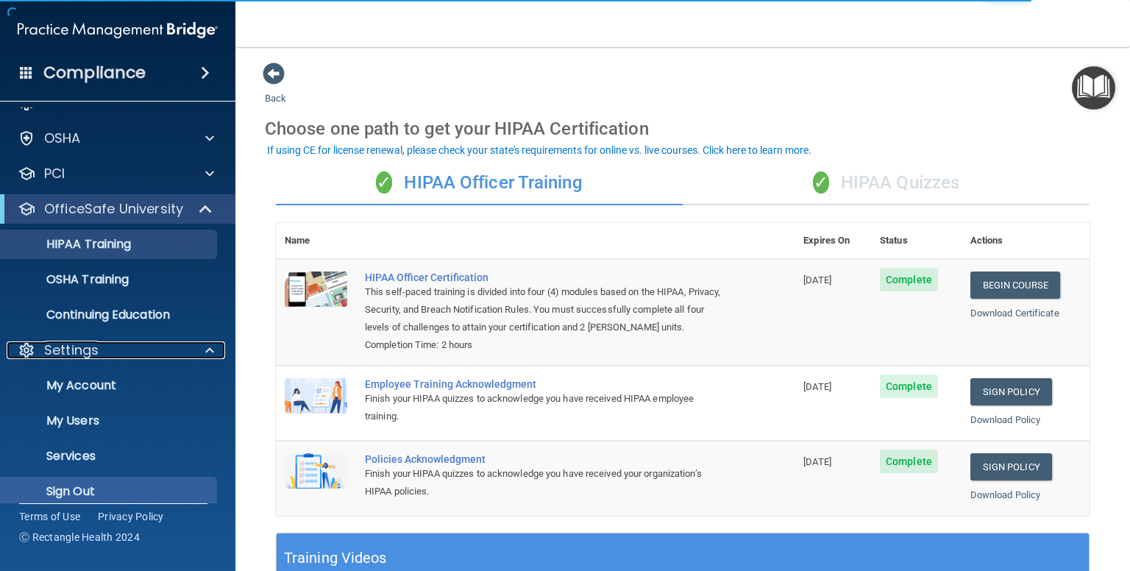
scroll to position [39, 0]
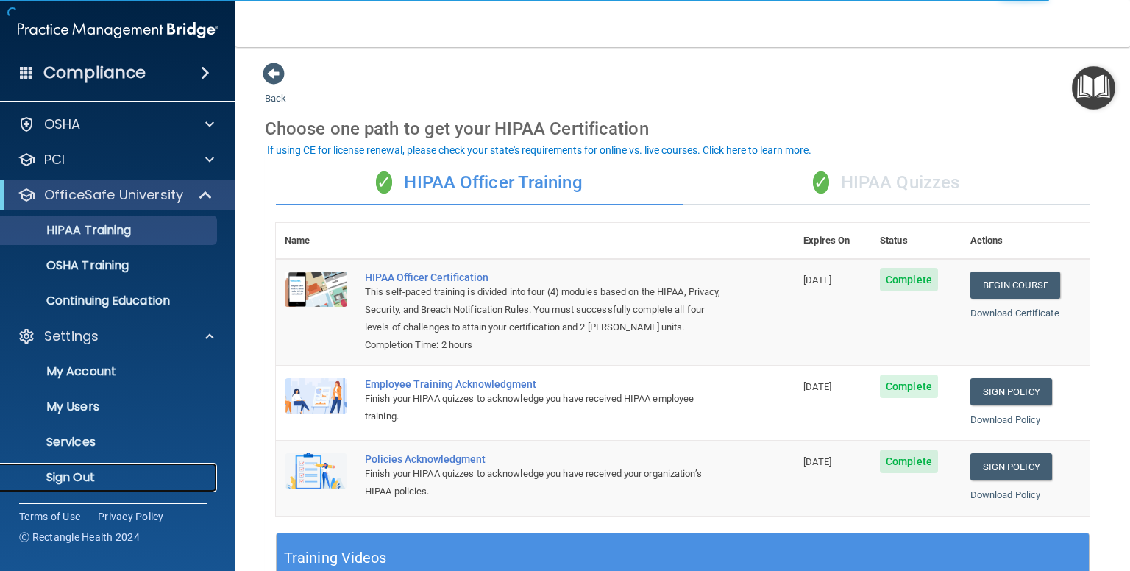
click at [96, 477] on p "Sign Out" at bounding box center [110, 477] width 201 height 15
